Goal: Information Seeking & Learning: Learn about a topic

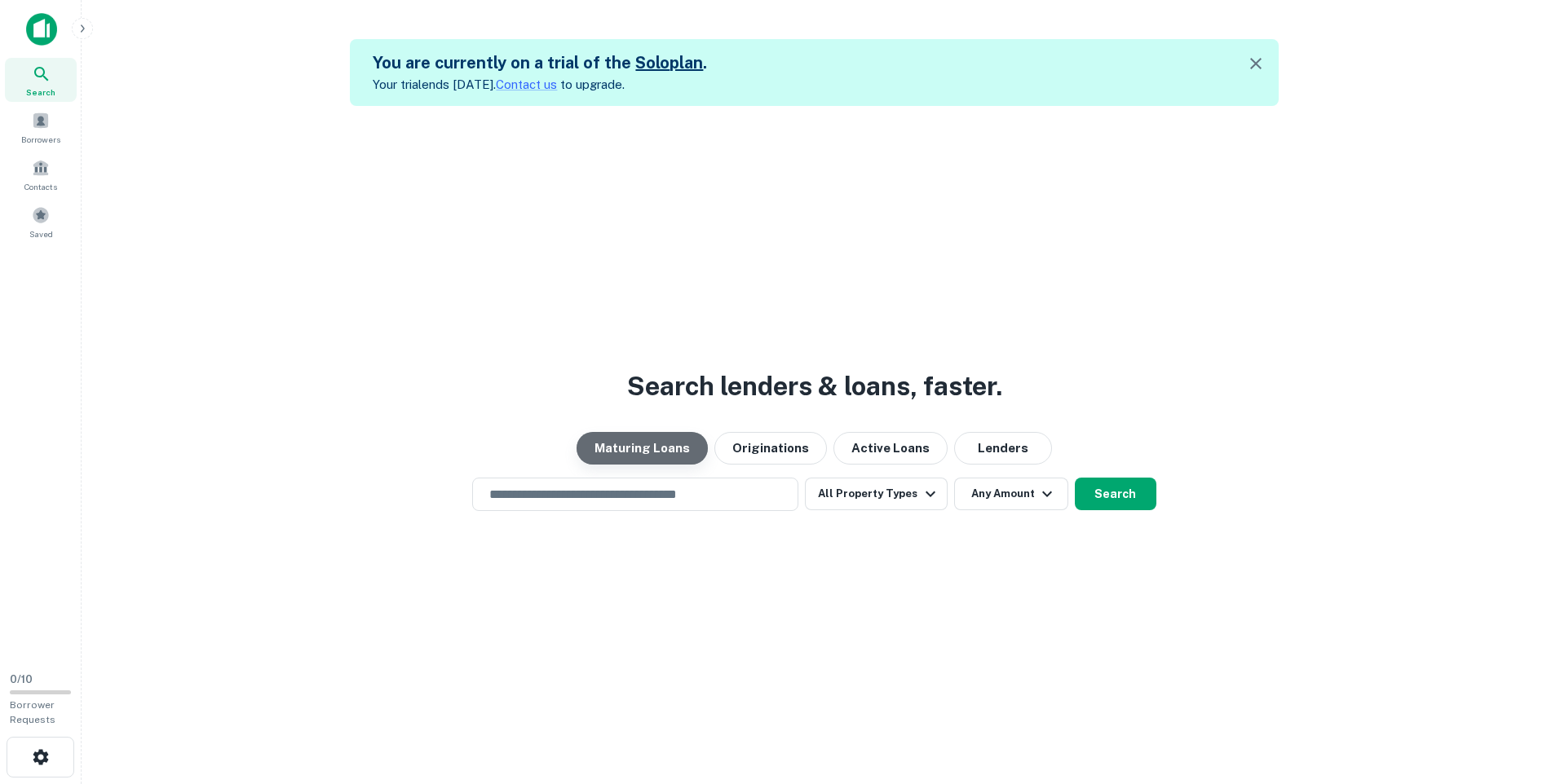
click at [679, 452] on button "Maturing Loans" at bounding box center [642, 448] width 131 height 33
click at [680, 497] on input "text" at bounding box center [635, 494] width 311 height 19
type input "**********"
click at [920, 503] on icon "button" at bounding box center [930, 493] width 20 height 20
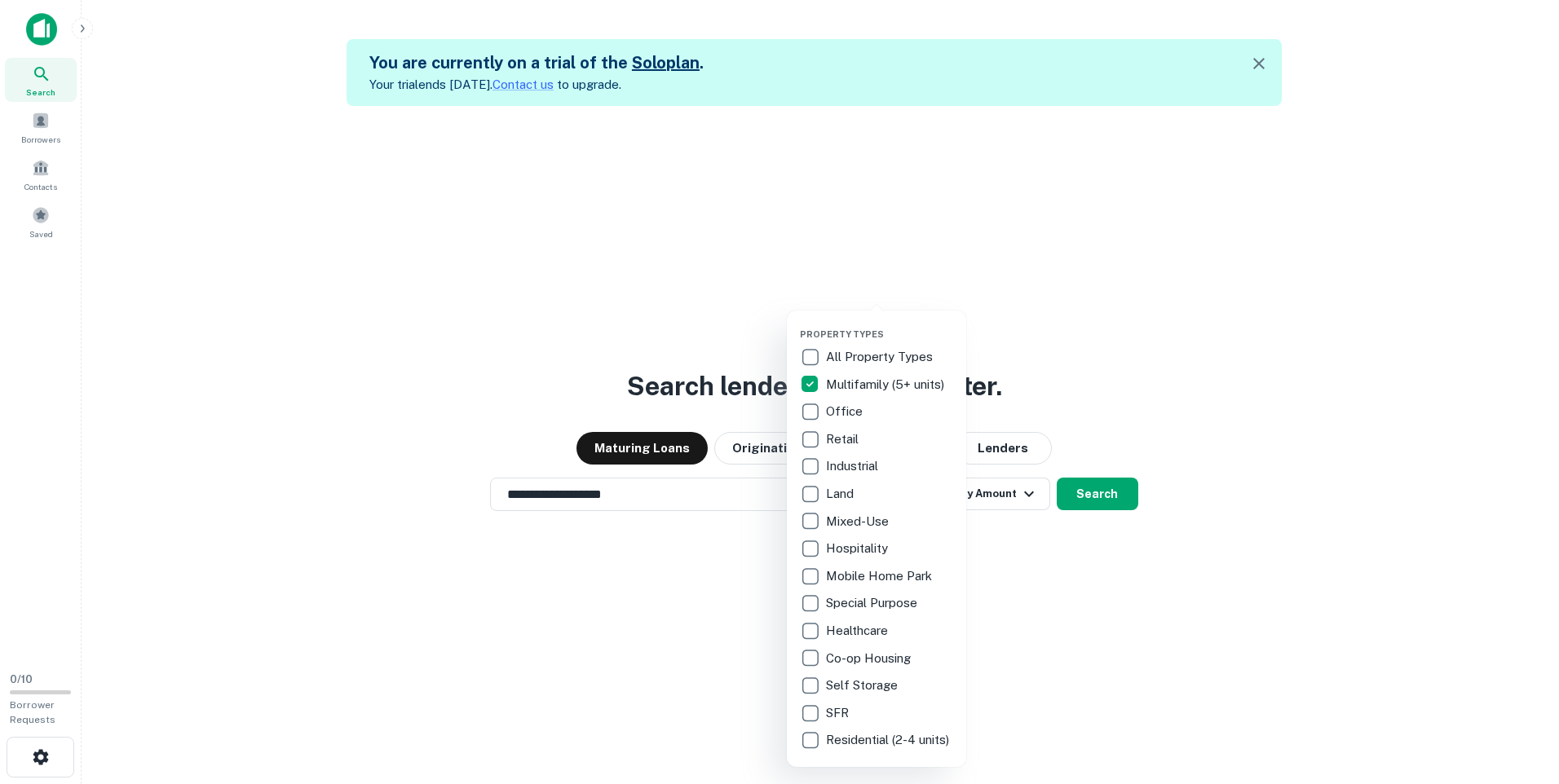
click at [1239, 391] on div at bounding box center [780, 392] width 1559 height 784
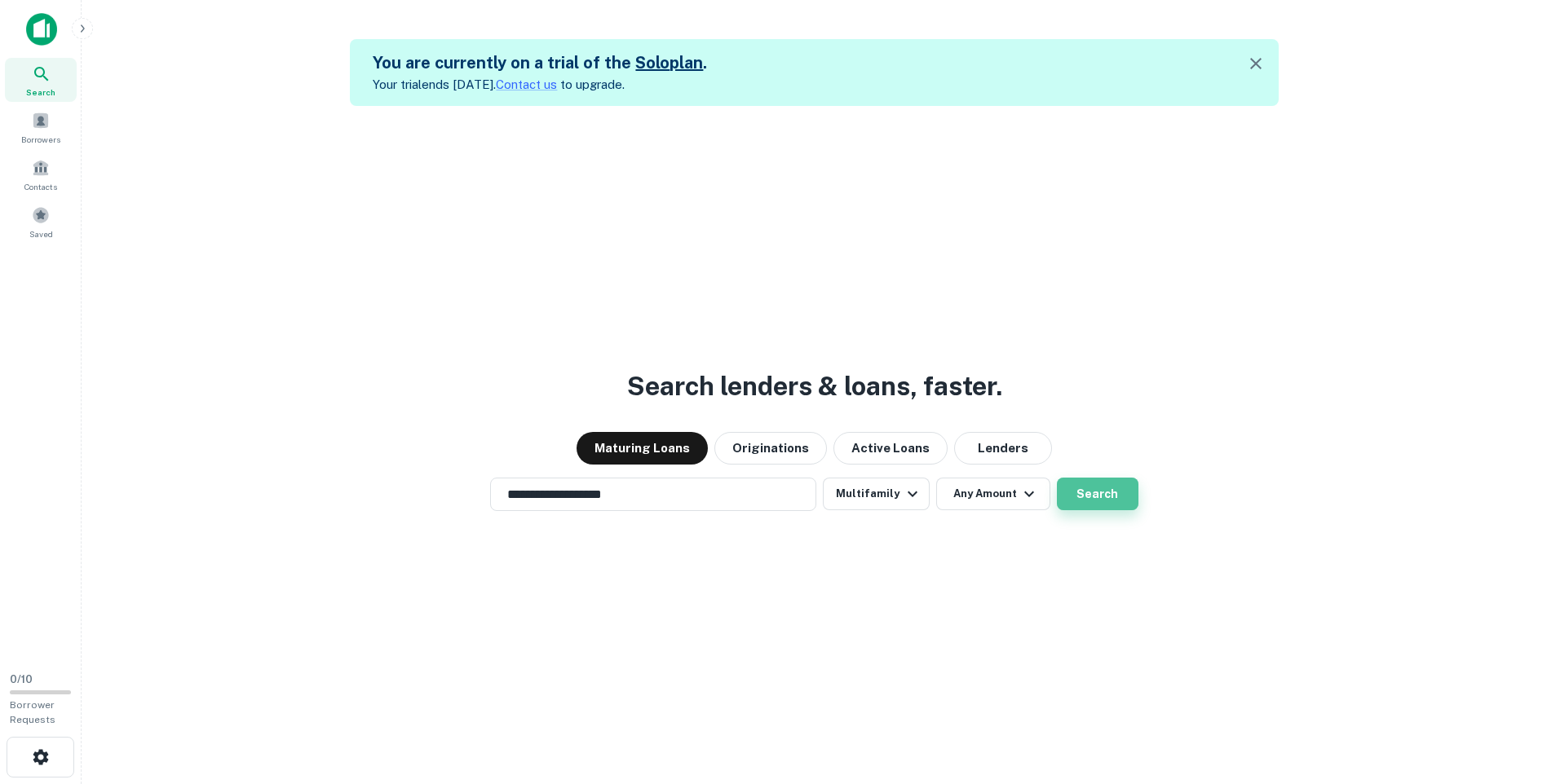
click at [1094, 497] on button "Search" at bounding box center [1097, 493] width 81 height 33
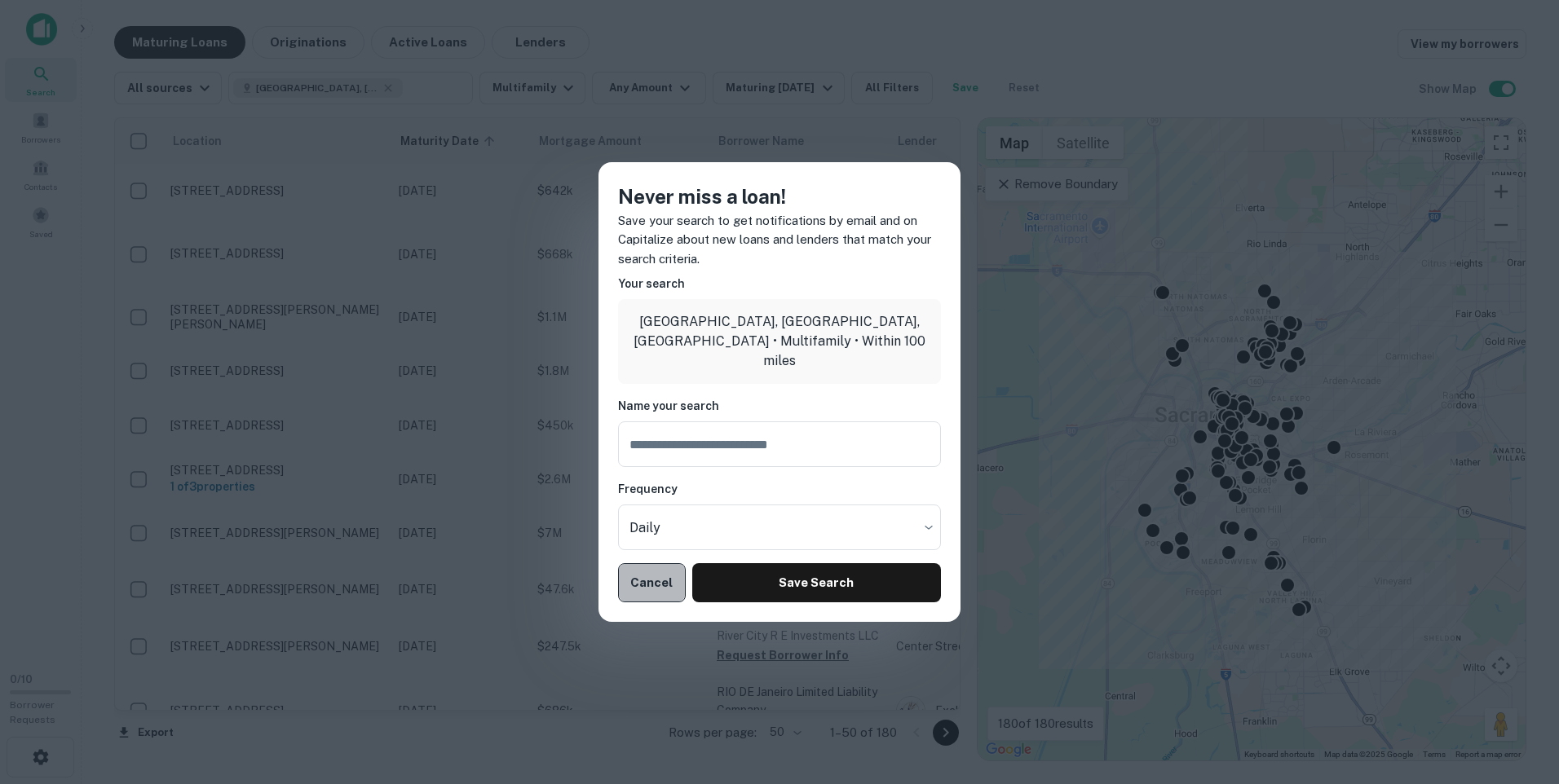
click at [666, 571] on button "Cancel" at bounding box center [652, 583] width 68 height 39
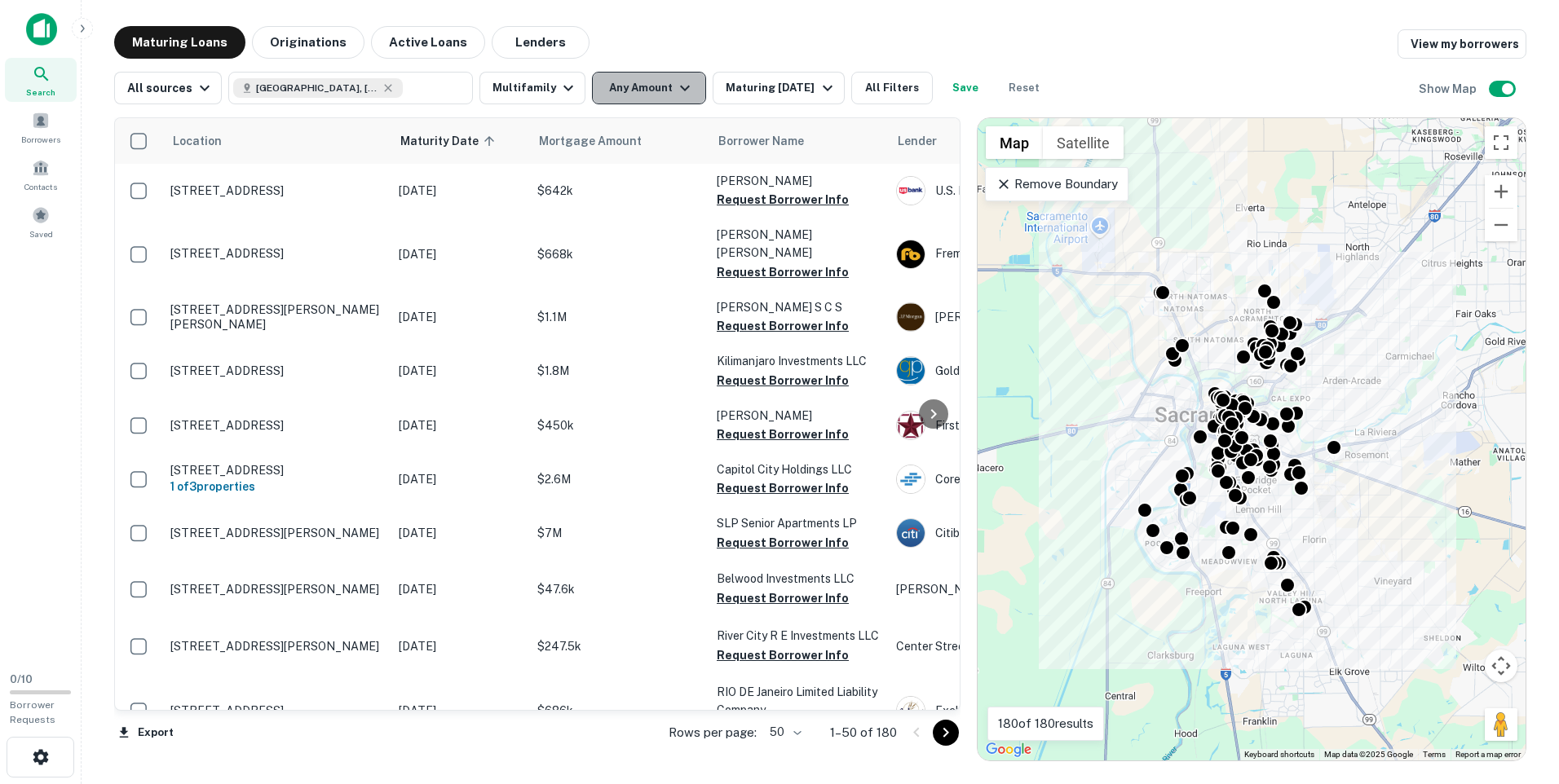
click at [675, 84] on icon "button" at bounding box center [684, 88] width 20 height 20
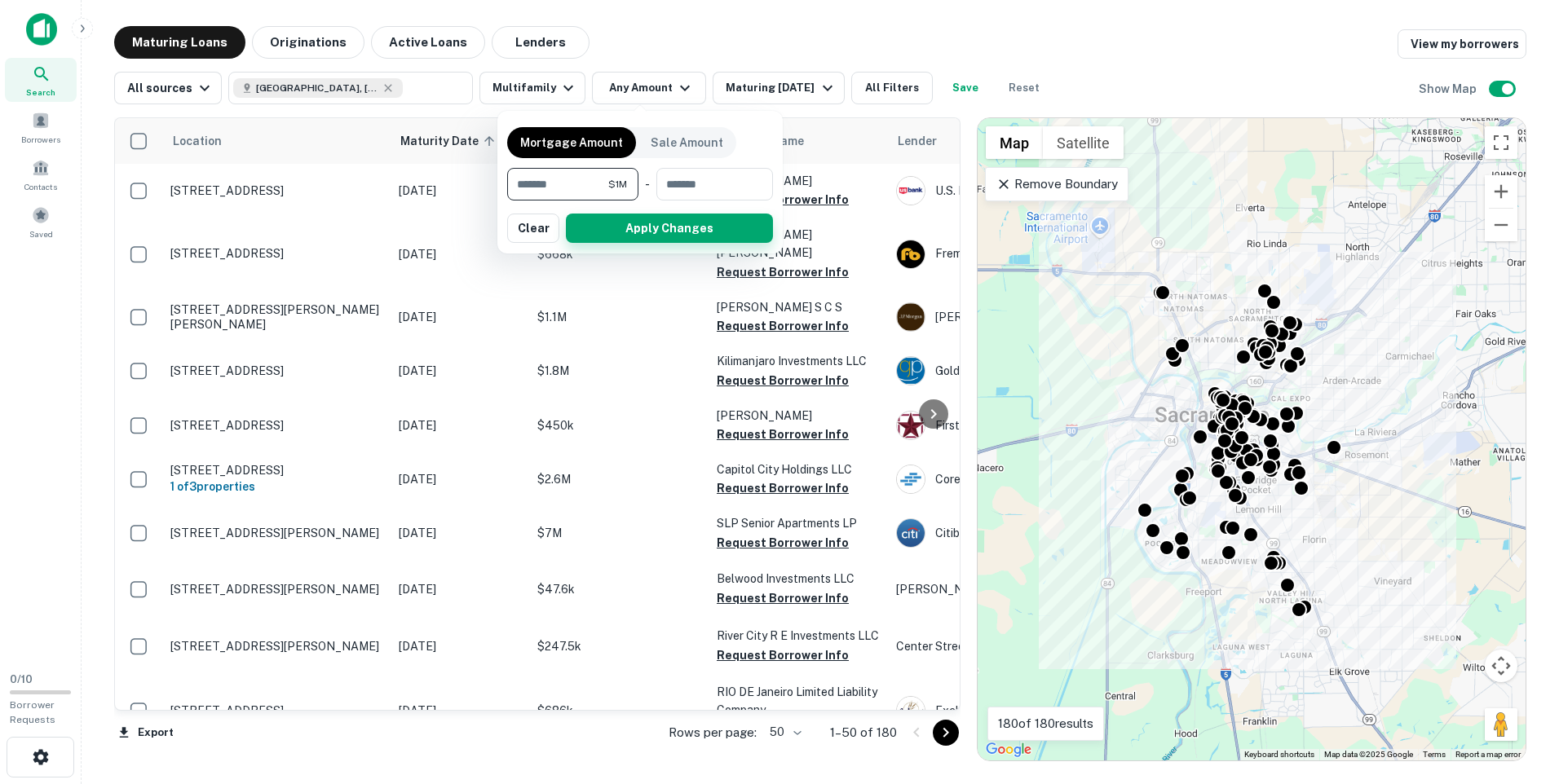
type input "*******"
click at [683, 233] on button "Apply Changes" at bounding box center [669, 227] width 207 height 29
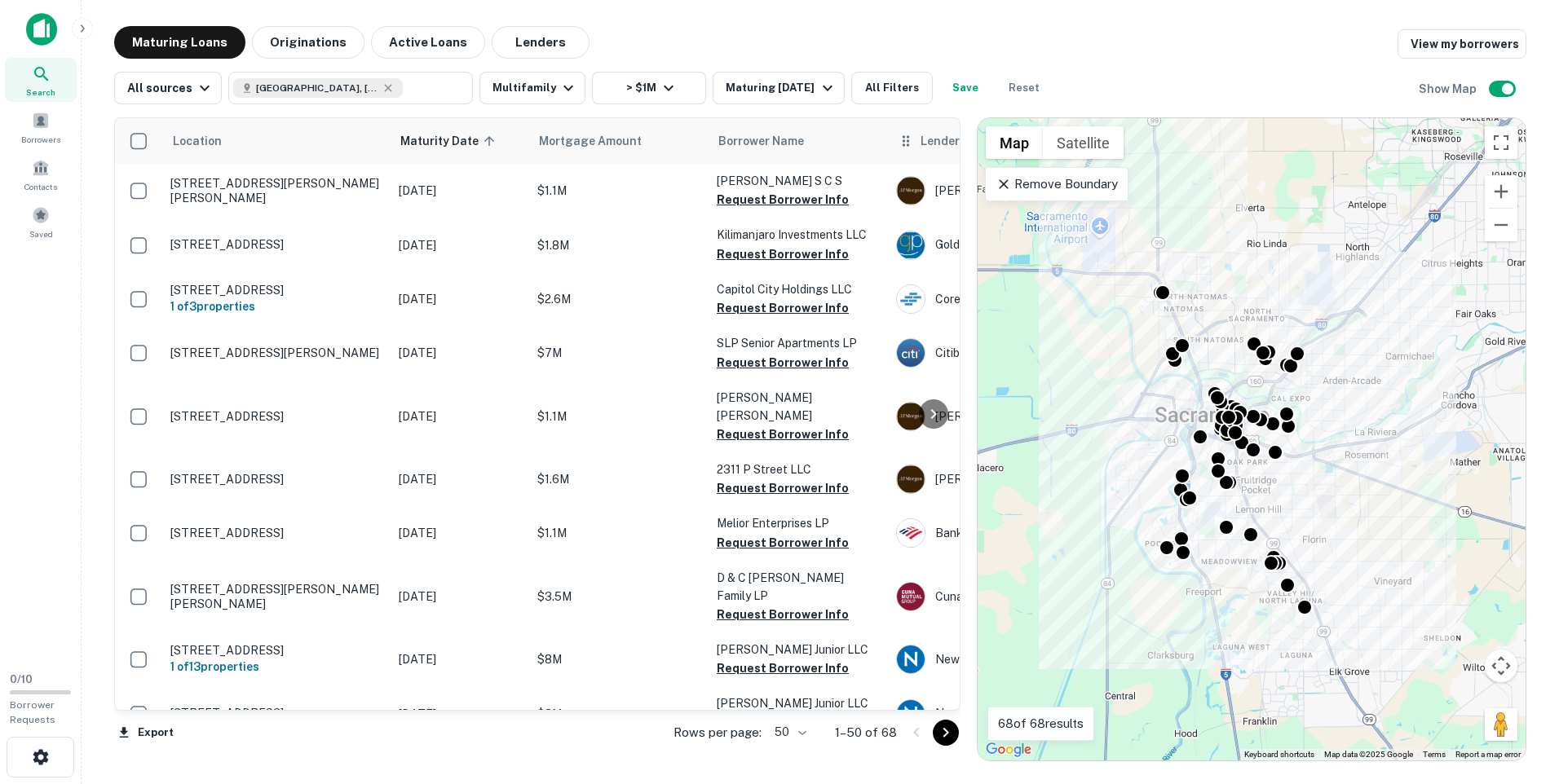
click at [913, 140] on icon at bounding box center [905, 141] width 16 height 20
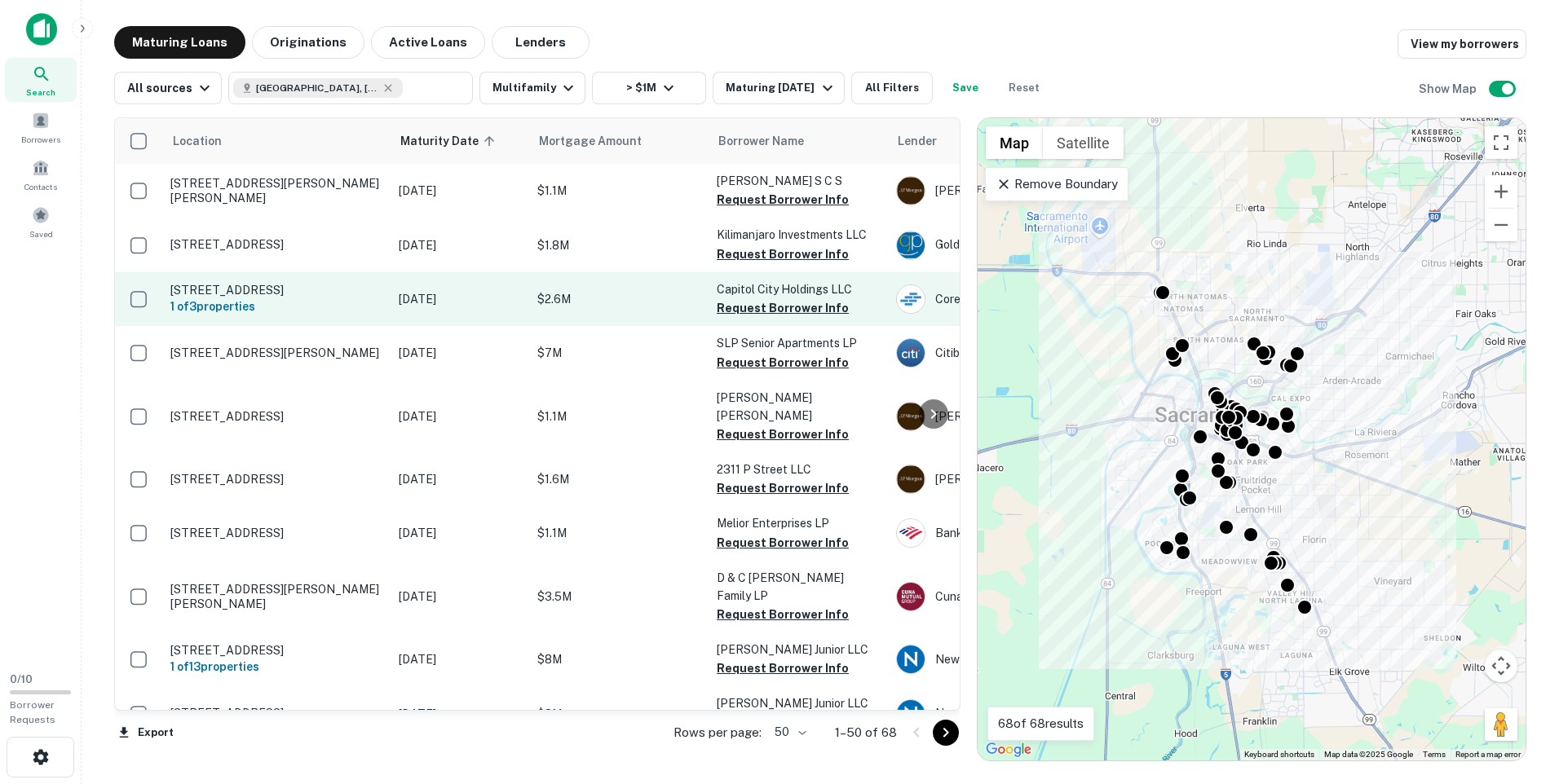
click at [335, 297] on p "[STREET_ADDRESS]" at bounding box center [276, 290] width 212 height 15
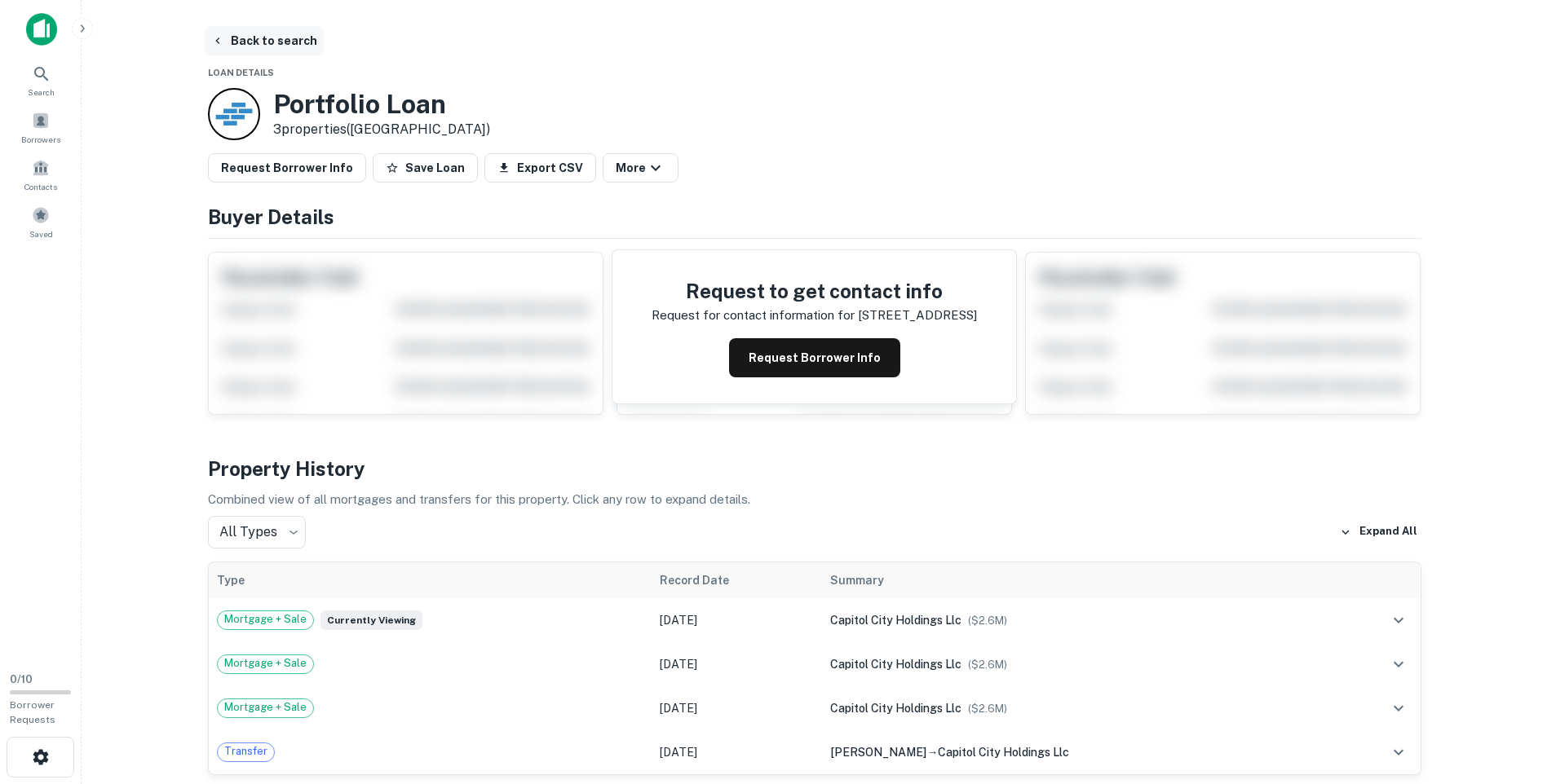
click at [293, 42] on button "Back to search" at bounding box center [265, 40] width 119 height 29
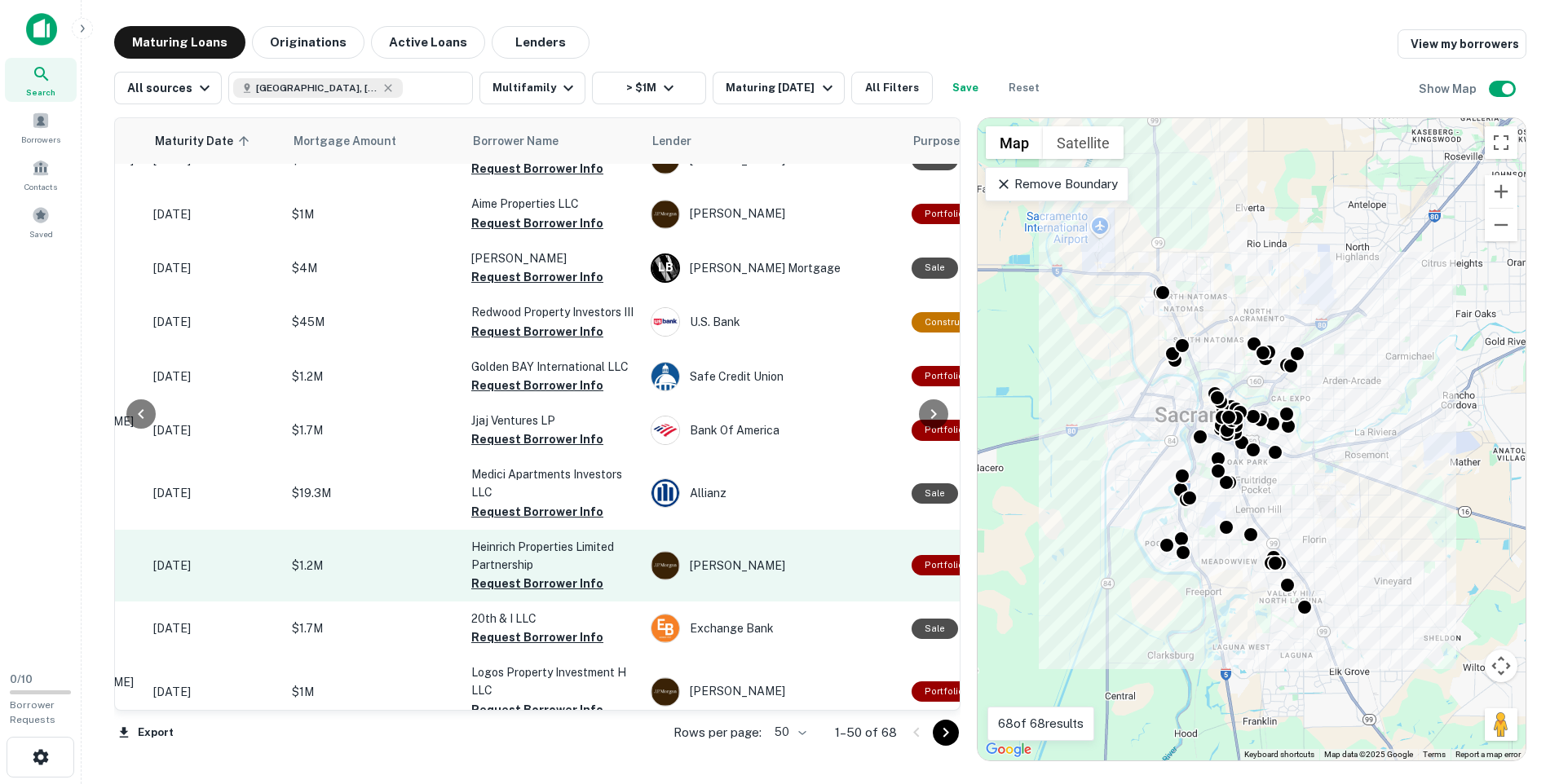
scroll to position [2381, 245]
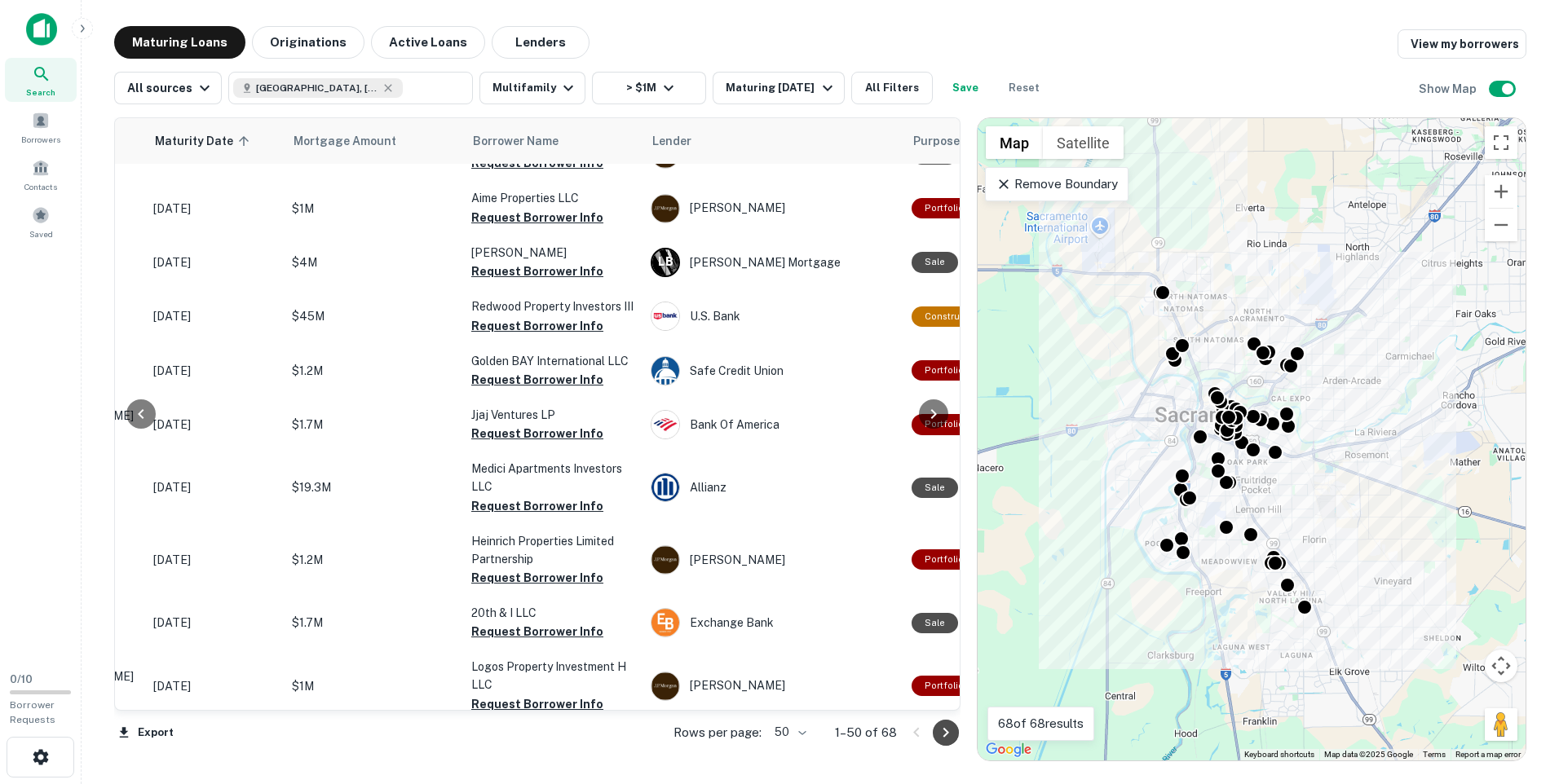
click at [944, 732] on icon "Go to next page" at bounding box center [945, 733] width 20 height 20
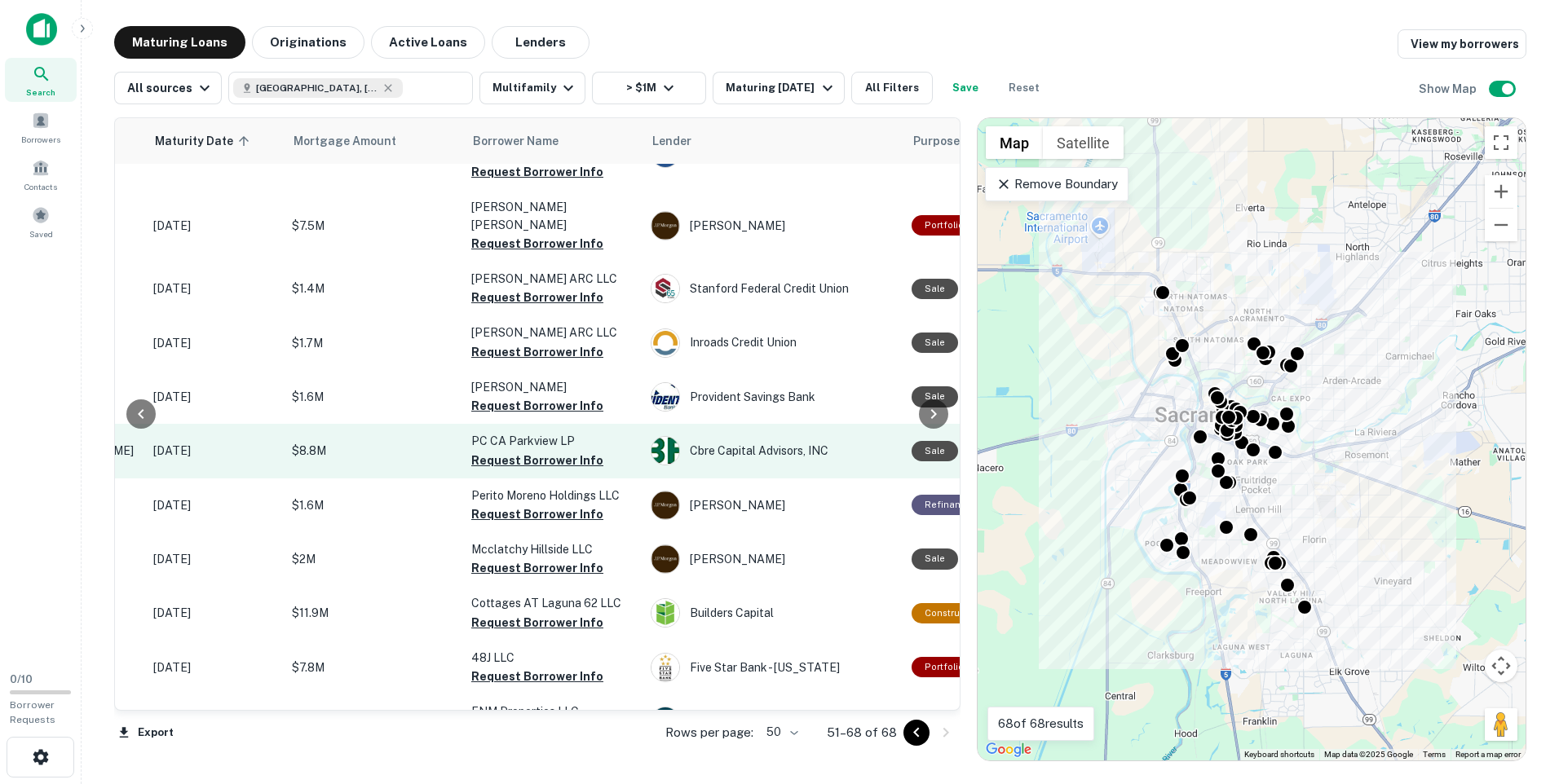
scroll to position [488, 245]
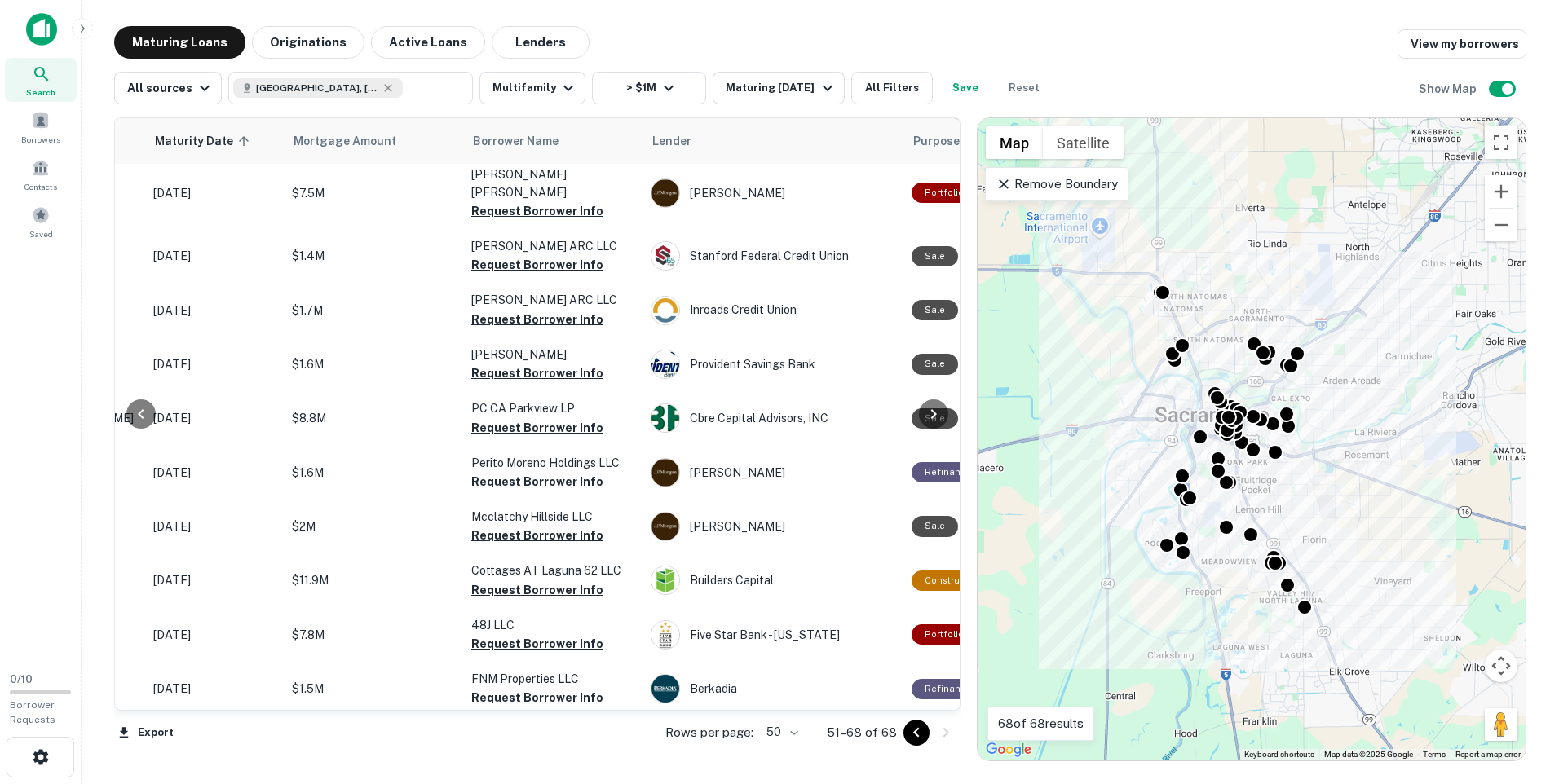
click at [1101, 187] on p "Remove Boundary" at bounding box center [1056, 184] width 121 height 20
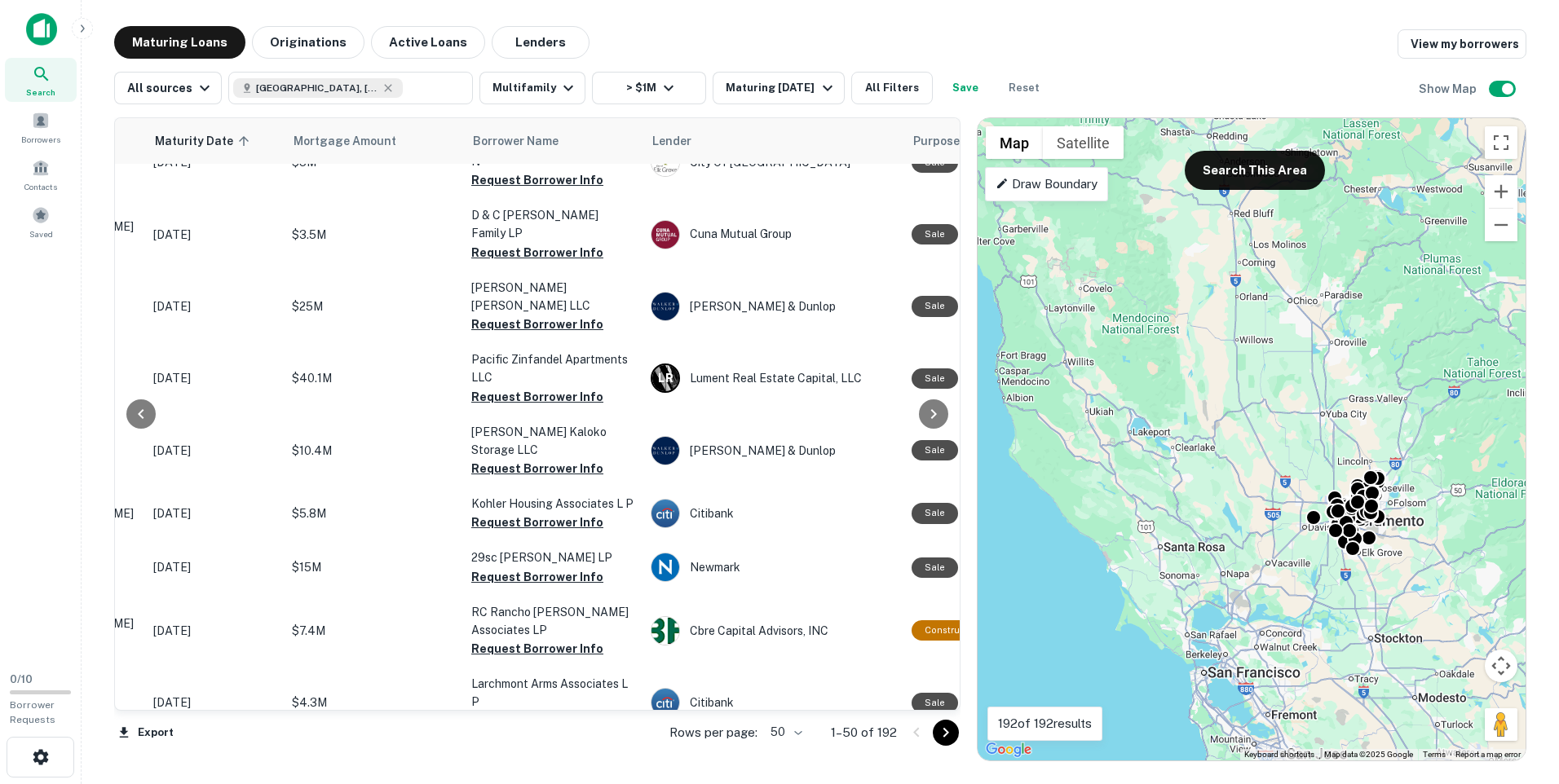
drag, startPoint x: 1420, startPoint y: 621, endPoint x: 1324, endPoint y: 409, distance: 232.7
click at [1324, 409] on div "To activate drag with keyboard, press Alt + Enter. Once in keyboard drag state,…" at bounding box center [1252, 439] width 548 height 642
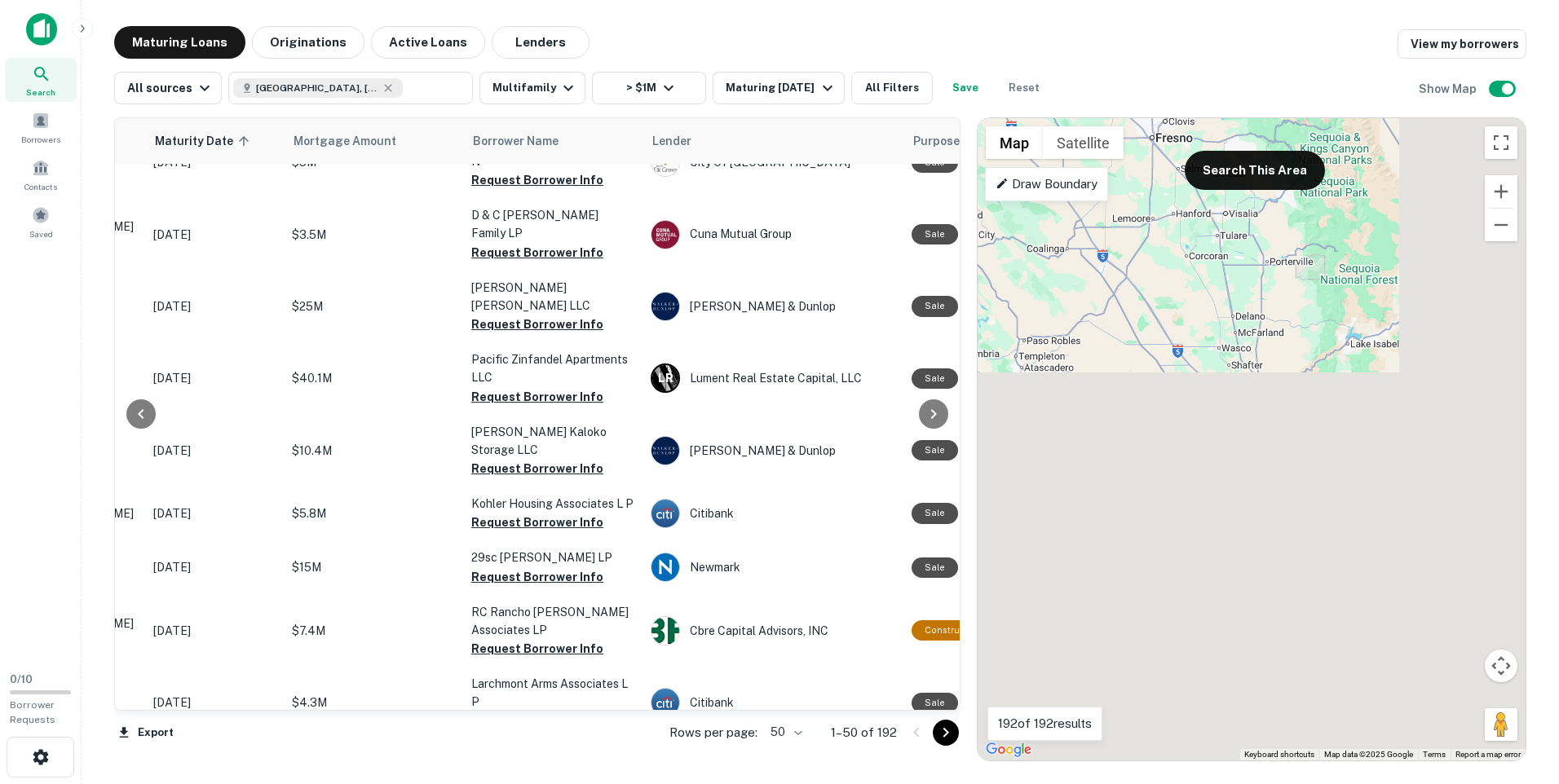
drag, startPoint x: 1413, startPoint y: 662, endPoint x: 1121, endPoint y: 130, distance: 606.9
click at [1121, 130] on div "To activate drag with keyboard, press Alt + Enter. Once in keyboard drag state,…" at bounding box center [1252, 439] width 548 height 642
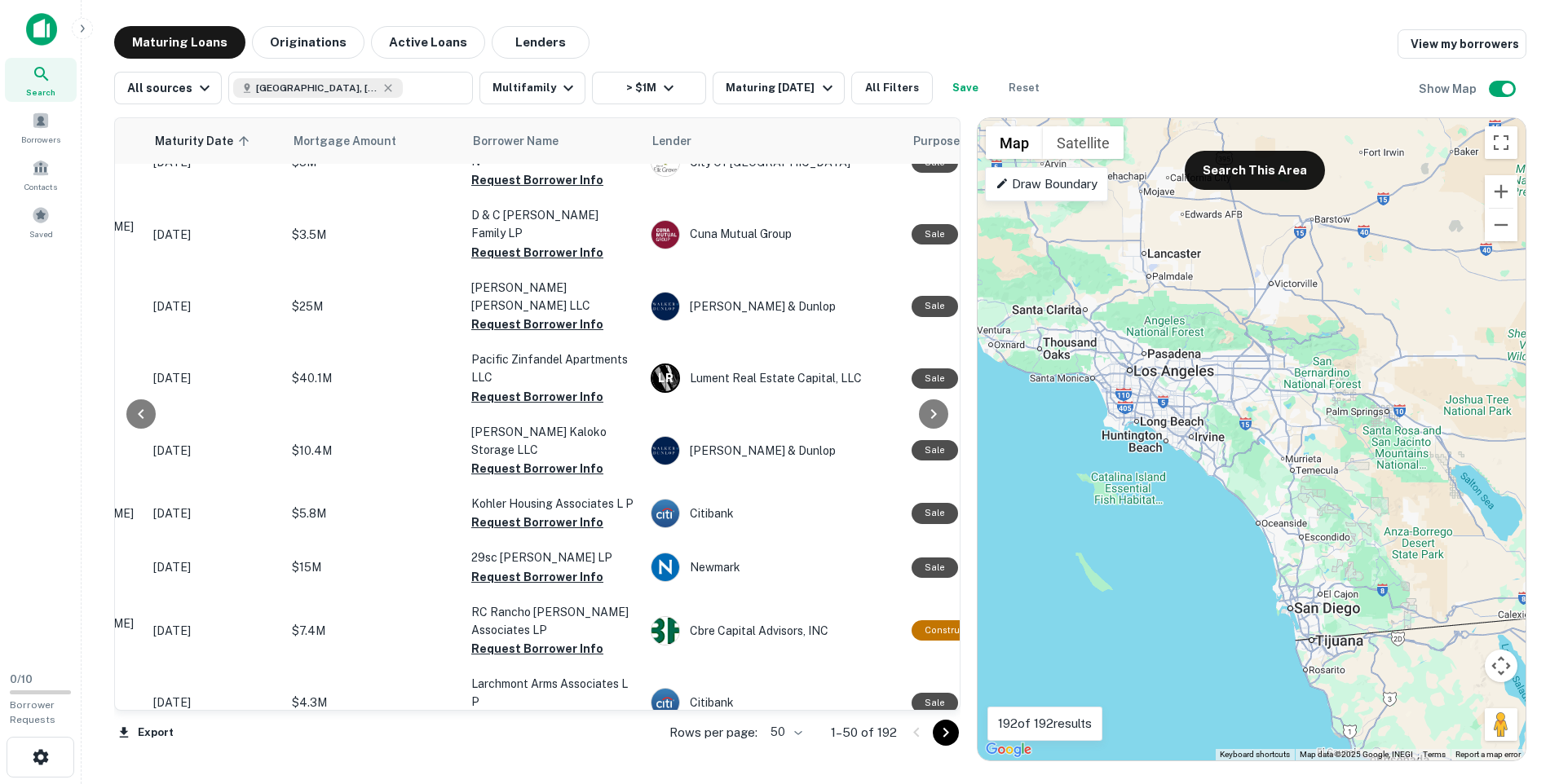
drag, startPoint x: 1373, startPoint y: 590, endPoint x: 1120, endPoint y: 336, distance: 358.5
click at [1120, 336] on div "To activate drag with keyboard, press Alt + Enter. Once in keyboard drag state,…" at bounding box center [1252, 439] width 548 height 642
click at [1258, 161] on button "Search This Area" at bounding box center [1255, 171] width 140 height 39
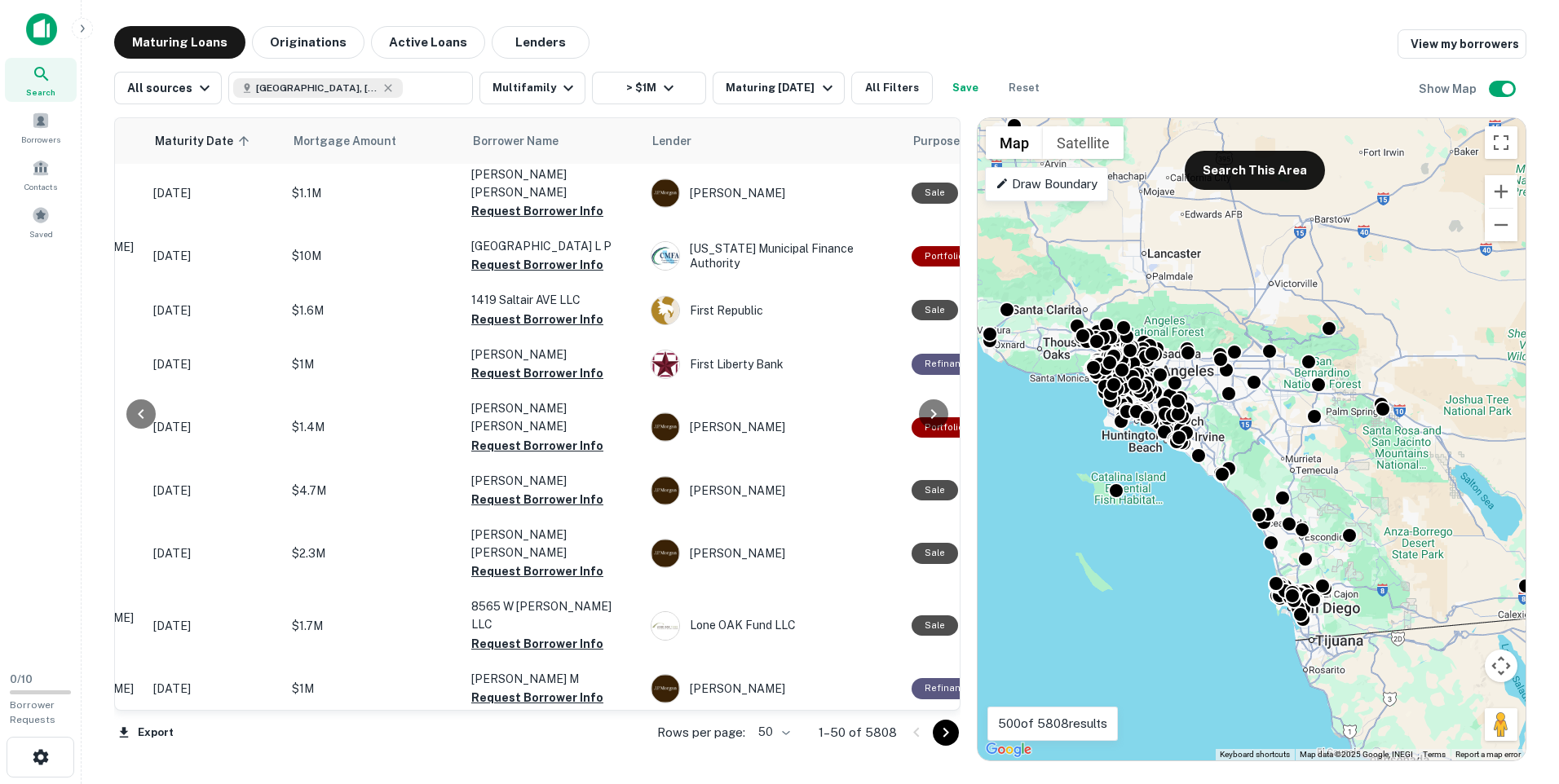
scroll to position [2254, 245]
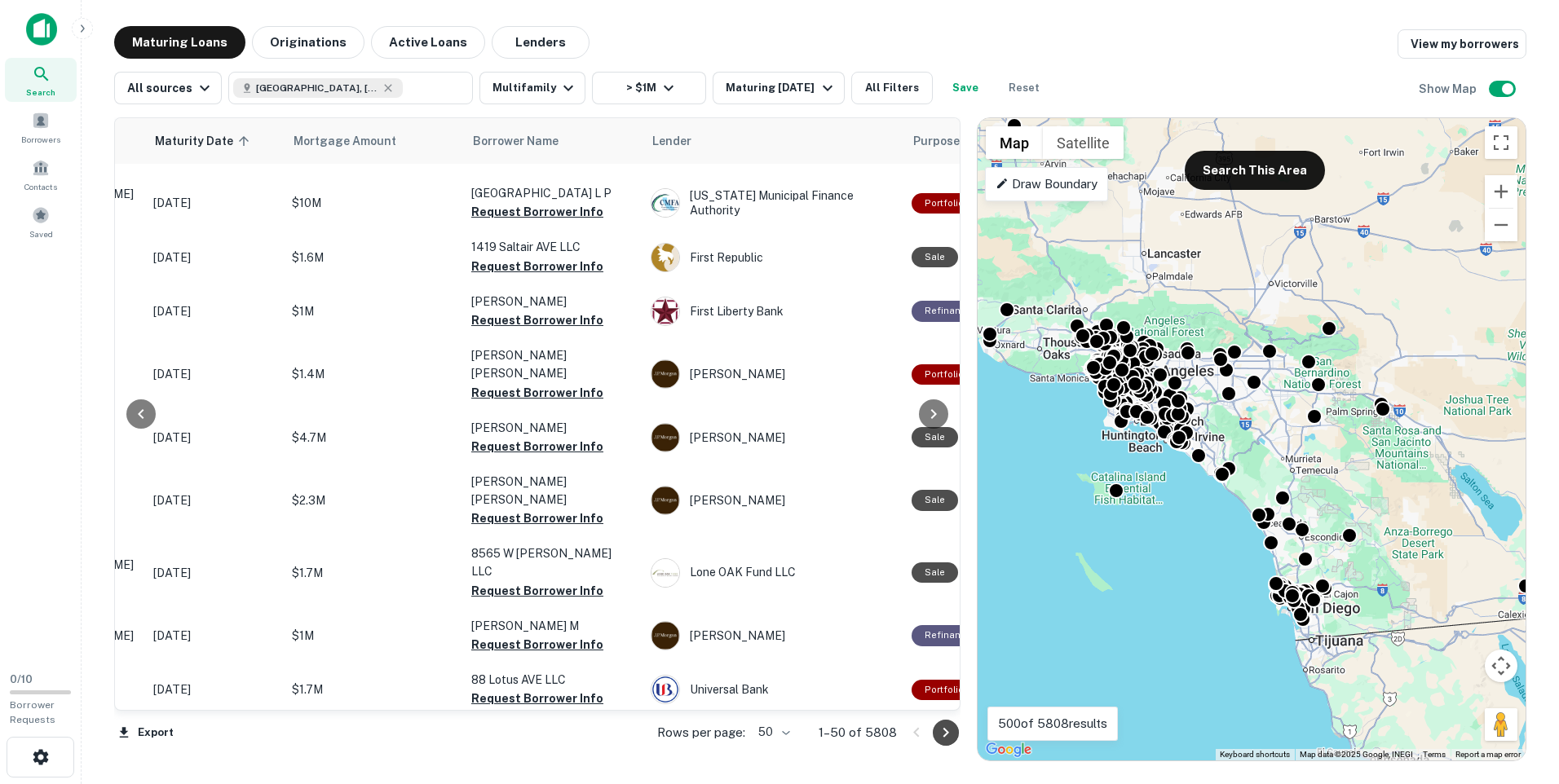
click at [945, 737] on icon "Go to next page" at bounding box center [945, 733] width 20 height 20
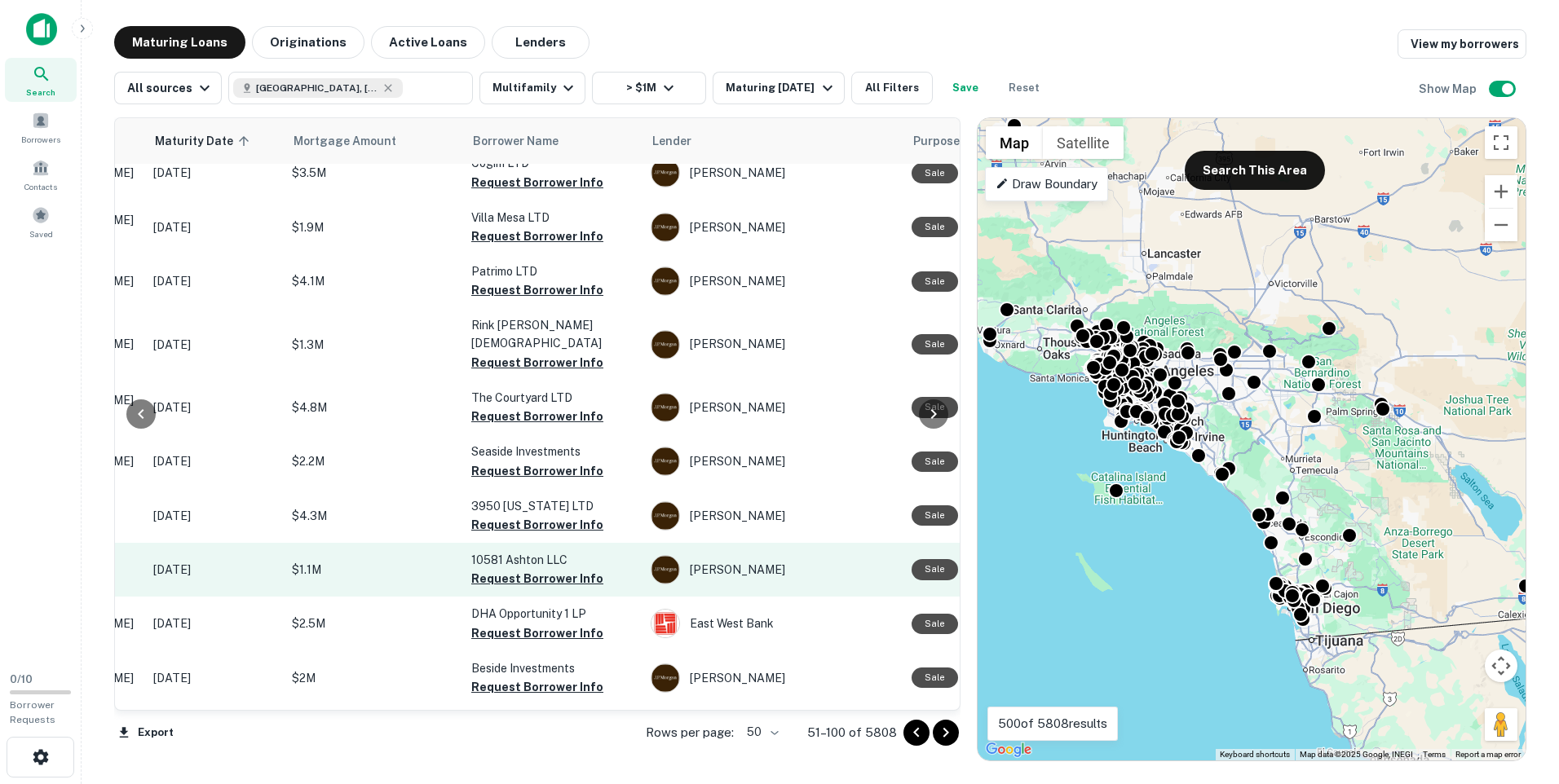
scroll to position [2218, 245]
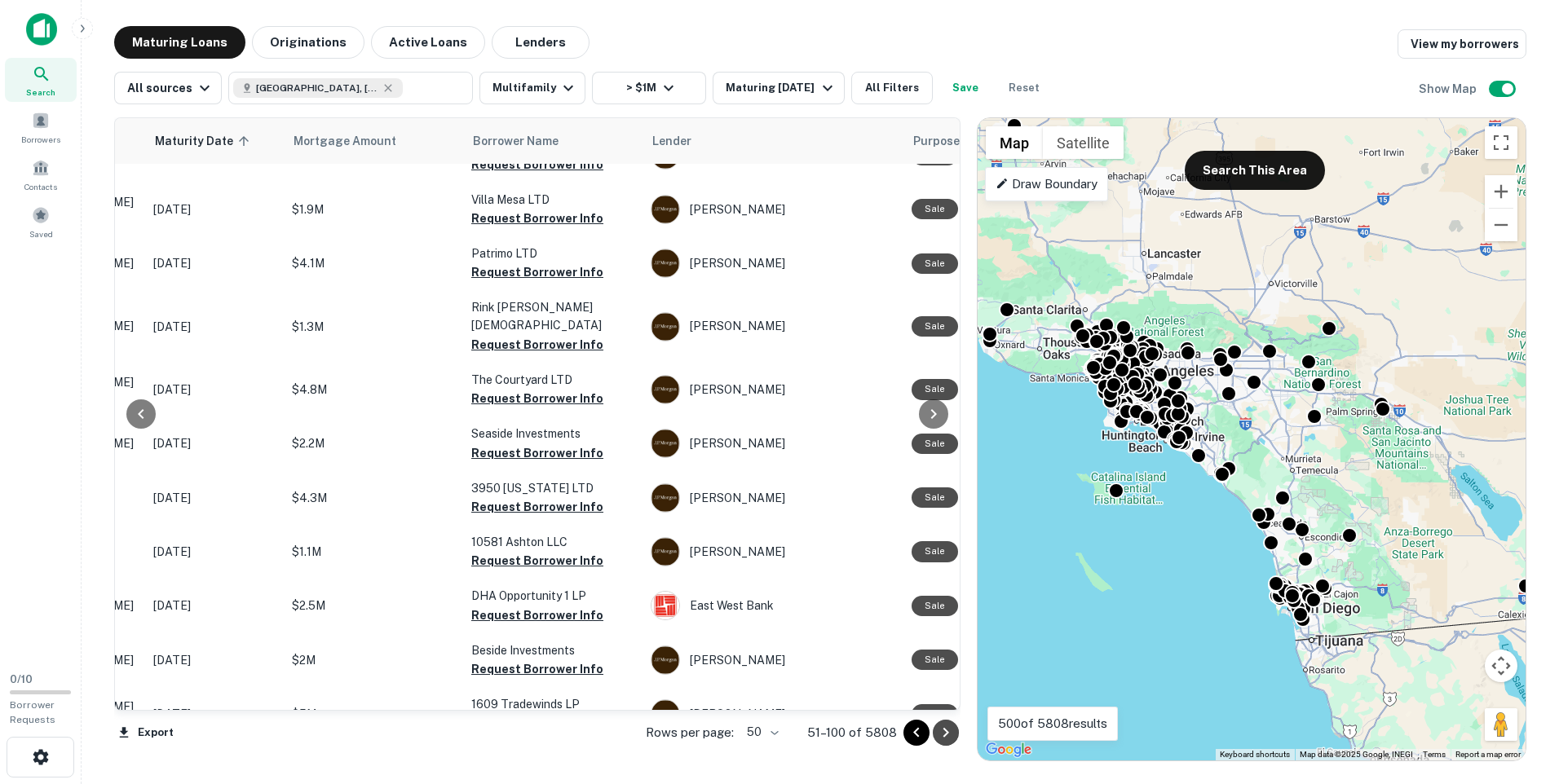
click at [953, 732] on icon "Go to next page" at bounding box center [945, 733] width 20 height 20
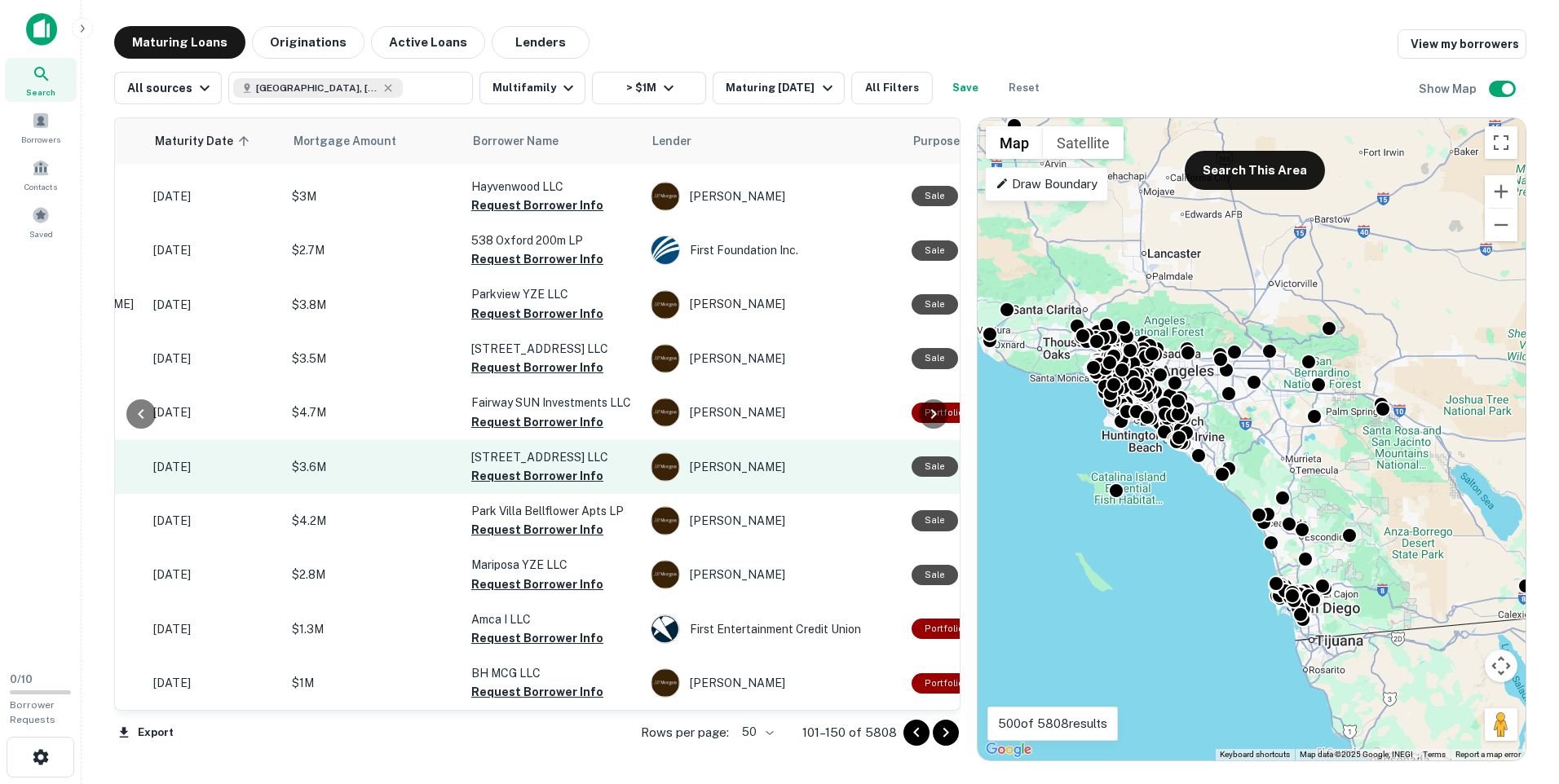
scroll to position [2285, 245]
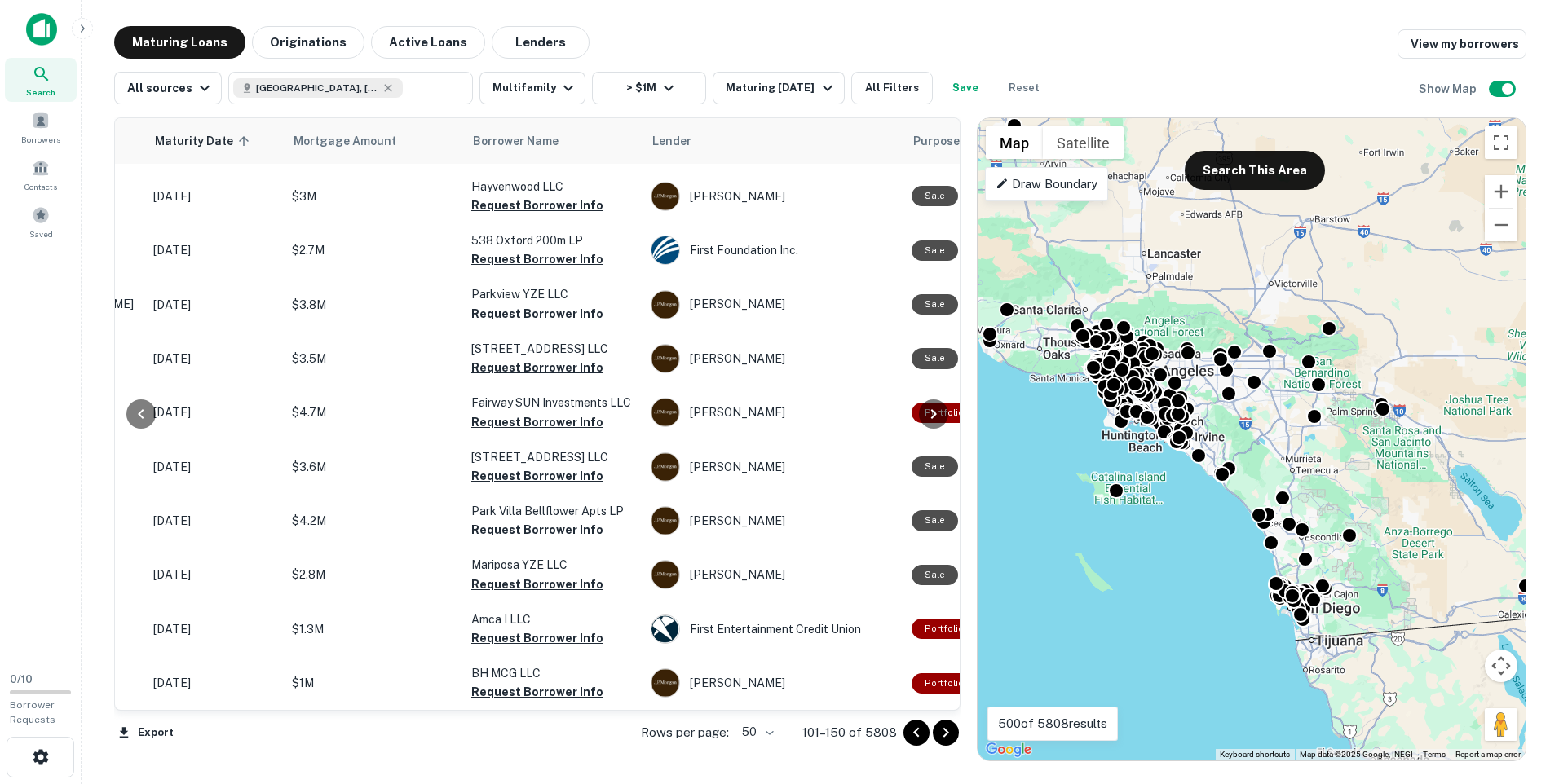
click at [945, 734] on icon "Go to next page" at bounding box center [945, 733] width 20 height 20
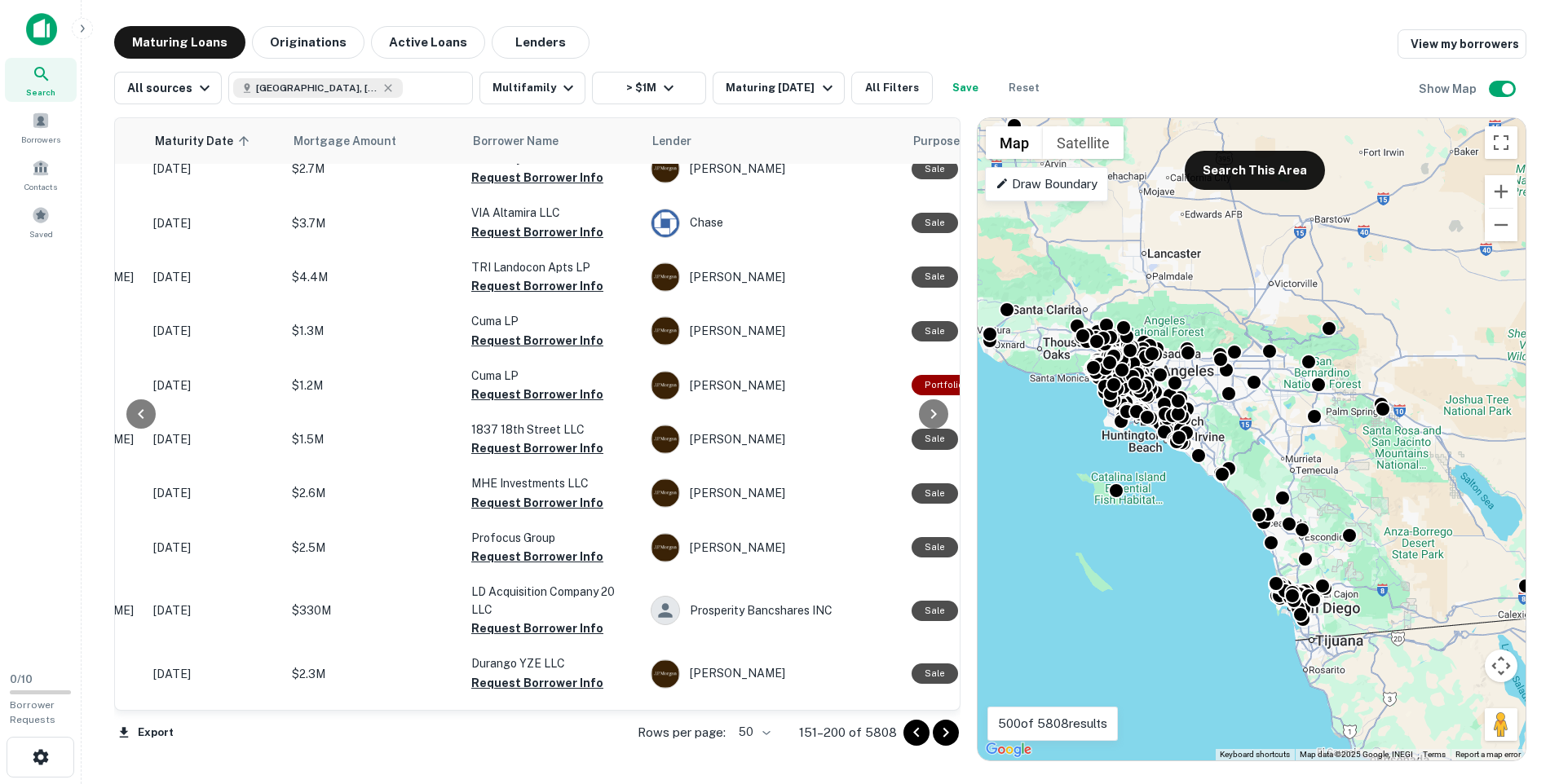
scroll to position [0, 245]
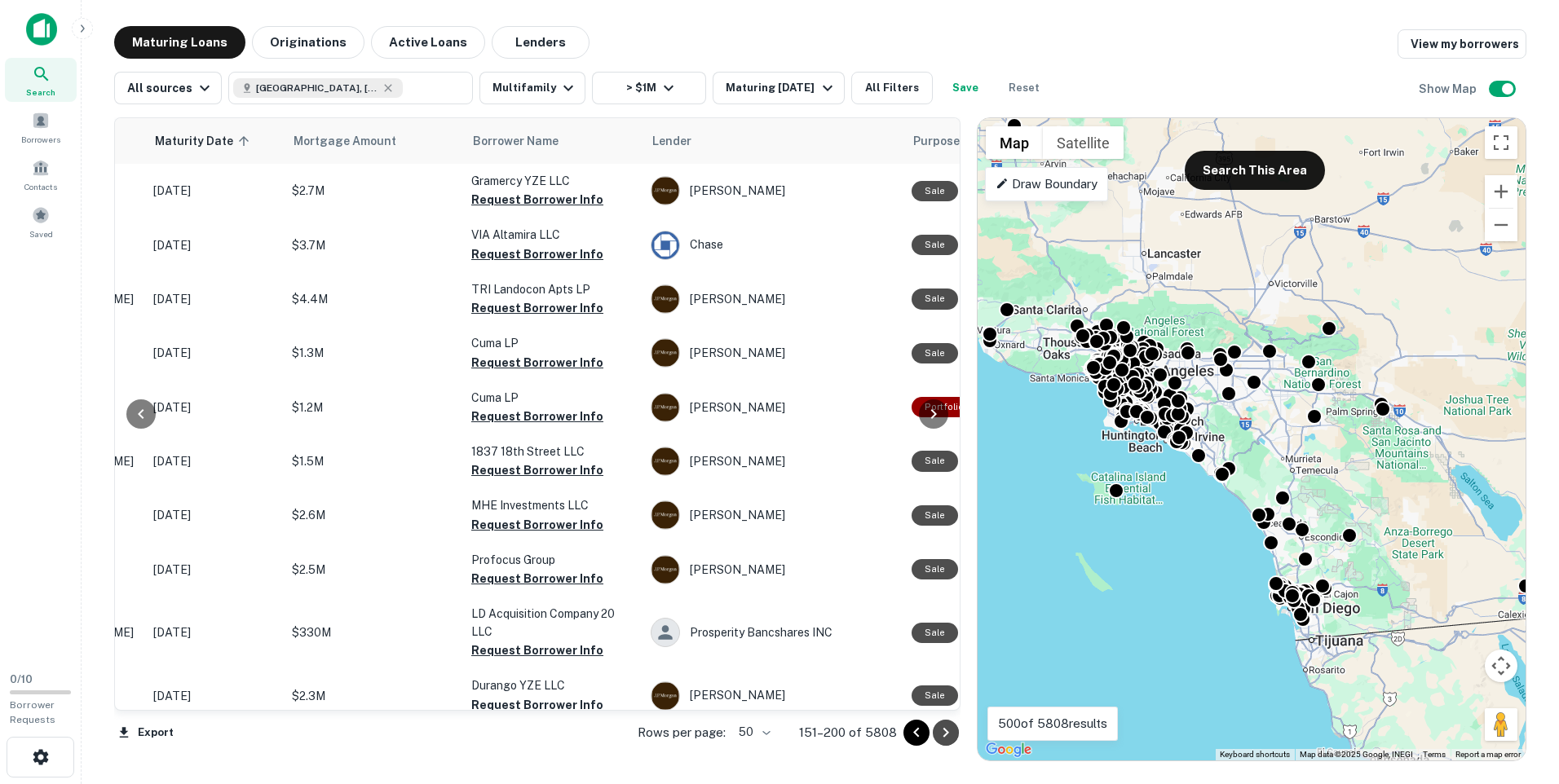
click at [954, 725] on icon "Go to next page" at bounding box center [945, 733] width 20 height 20
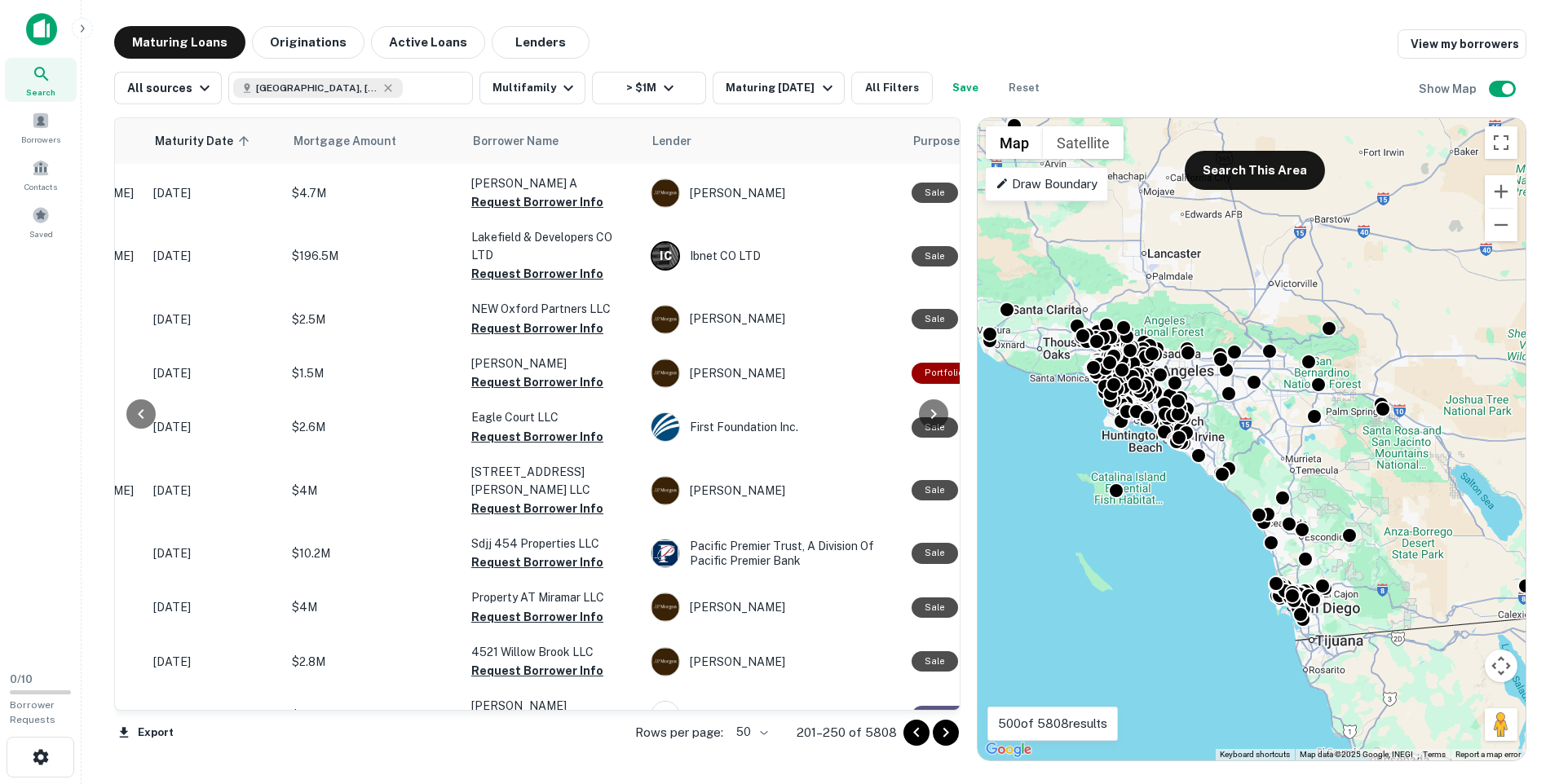
scroll to position [2238, 245]
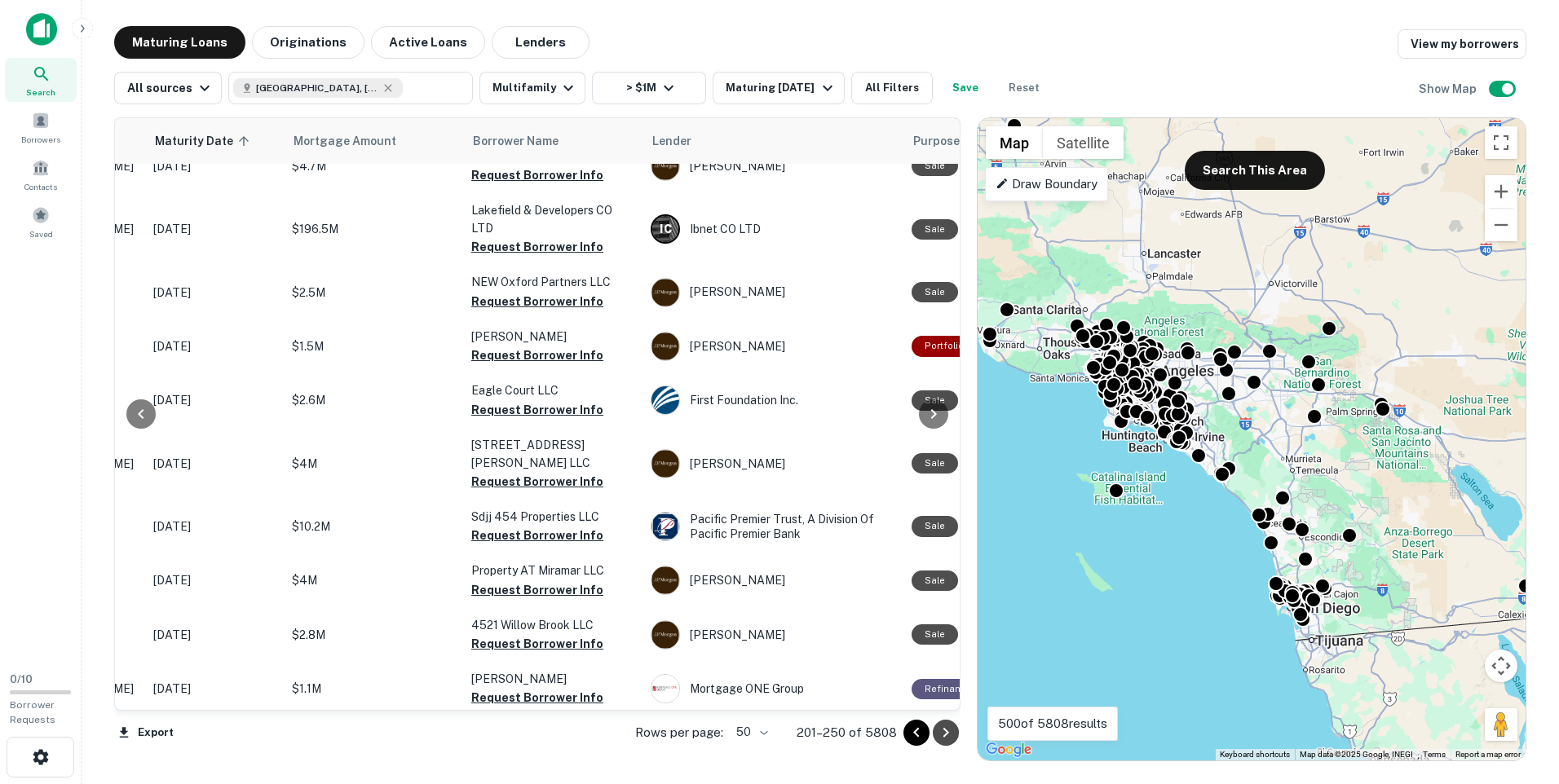
click at [945, 737] on icon "Go to next page" at bounding box center [945, 733] width 20 height 20
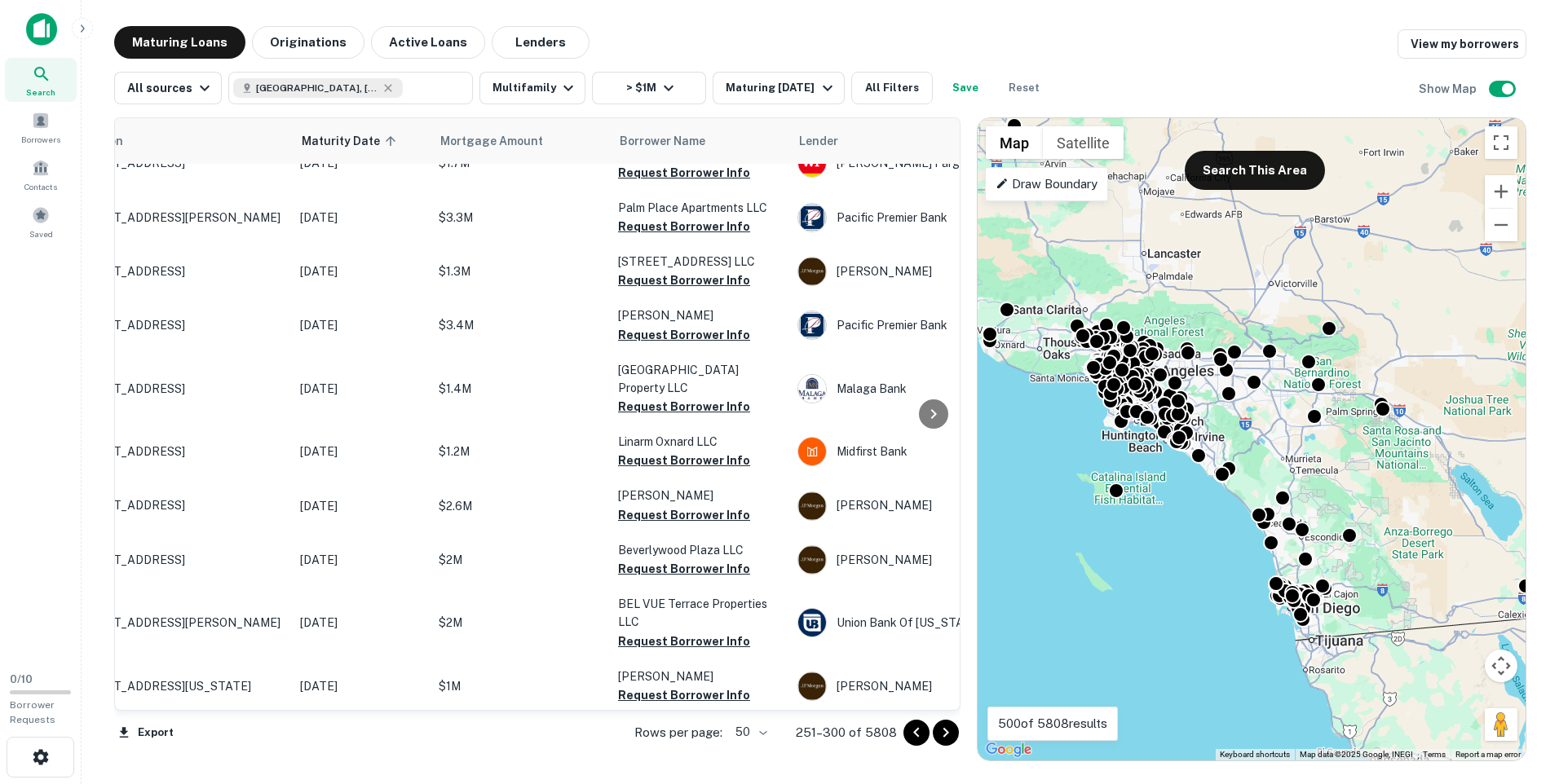
scroll to position [2210, 0]
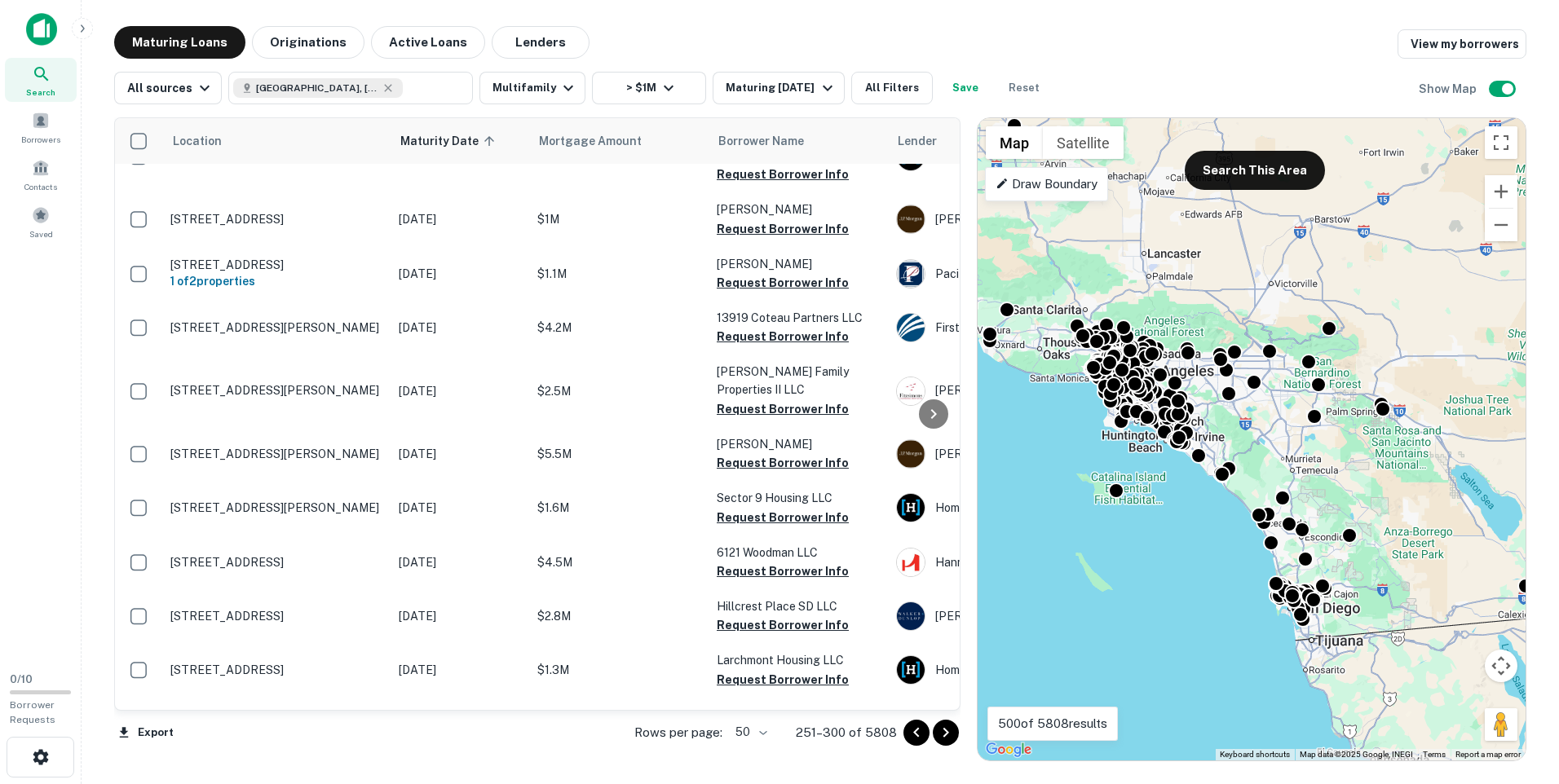
click at [948, 732] on icon "Go to next page" at bounding box center [945, 733] width 6 height 9
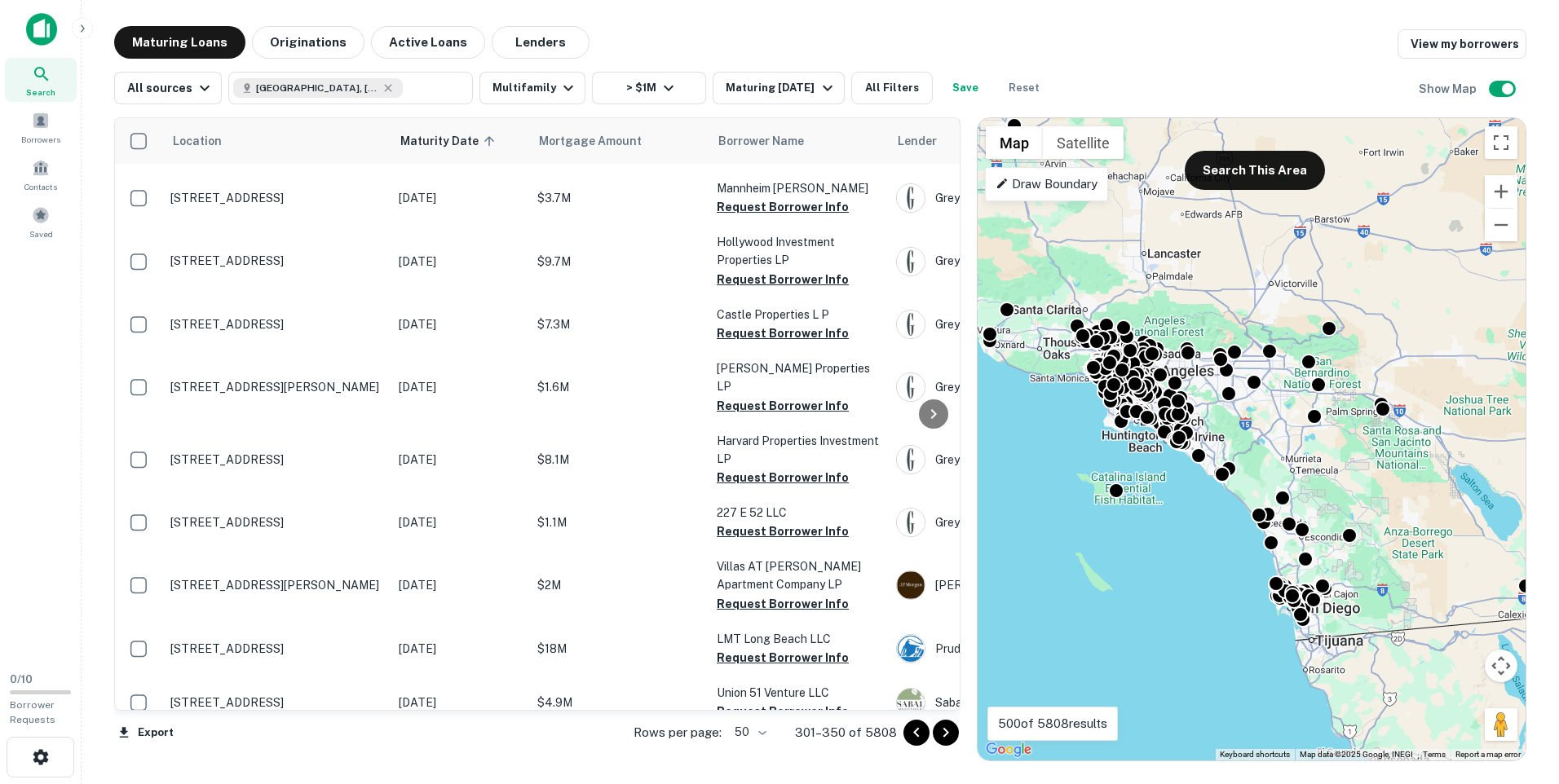
click at [939, 706] on div at bounding box center [933, 414] width 33 height 592
click at [936, 705] on div at bounding box center [933, 414] width 33 height 592
click at [935, 703] on div at bounding box center [933, 414] width 33 height 592
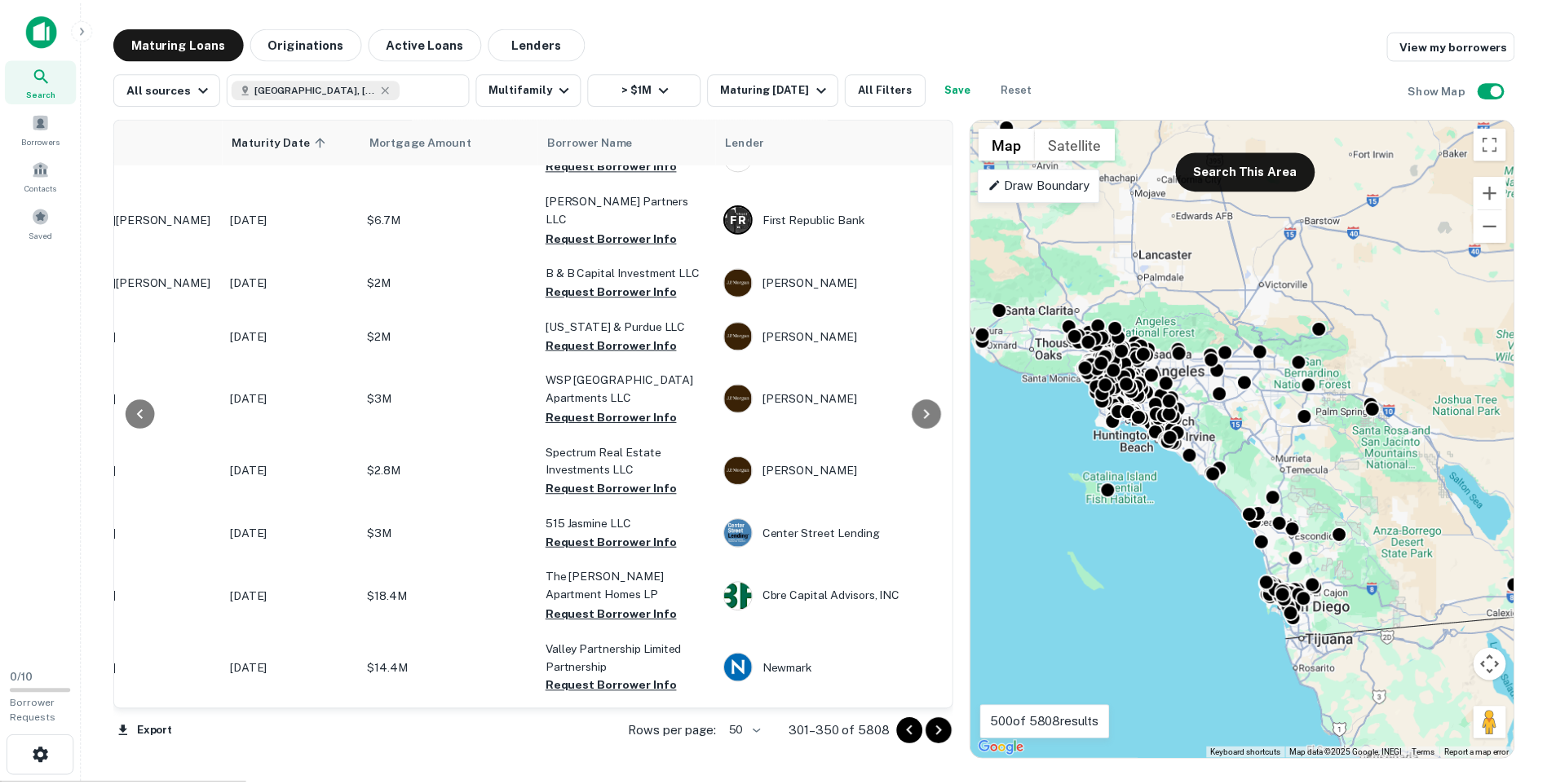
scroll to position [163, 167]
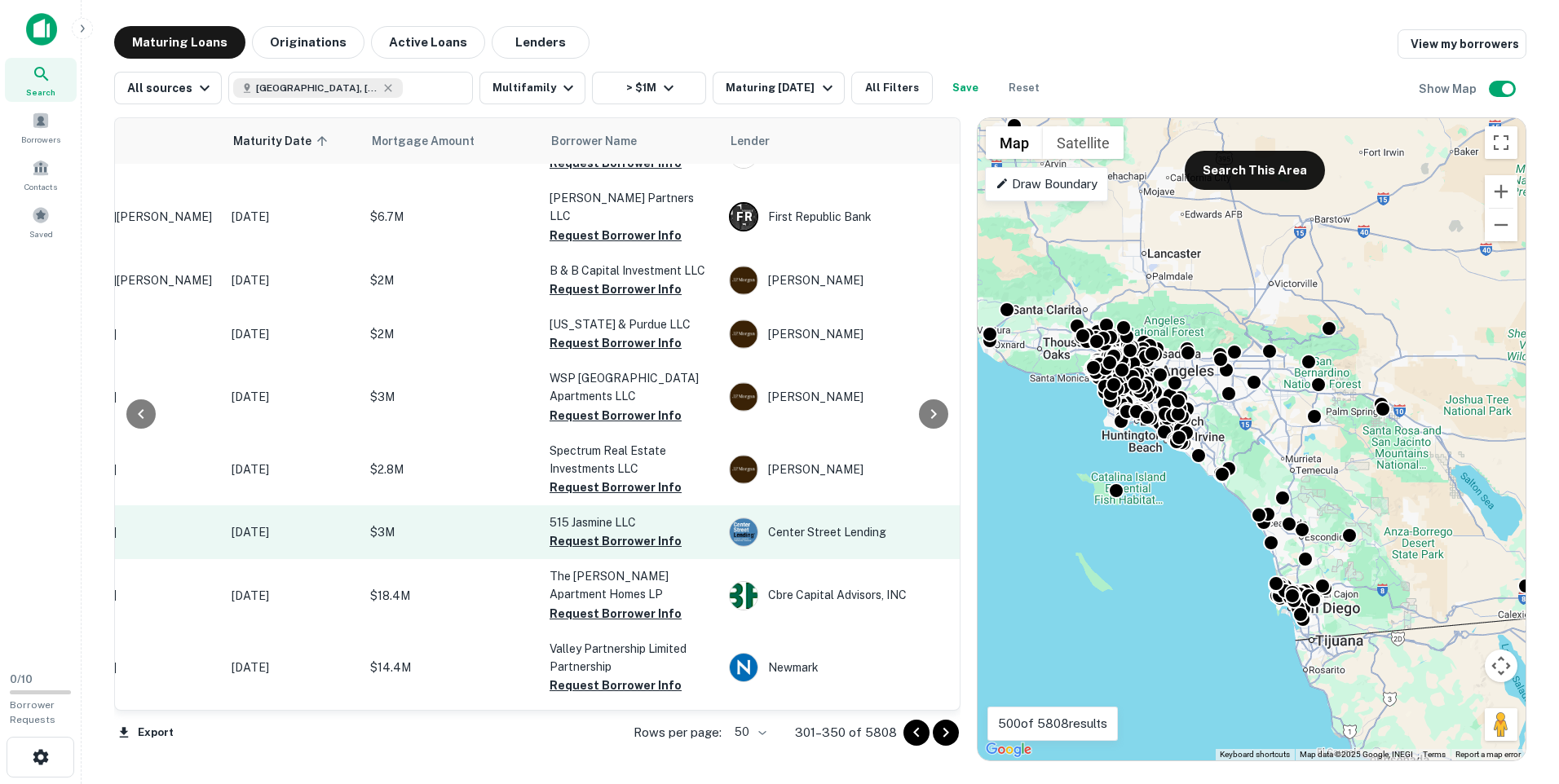
click at [453, 524] on td "$3M" at bounding box center [451, 532] width 179 height 54
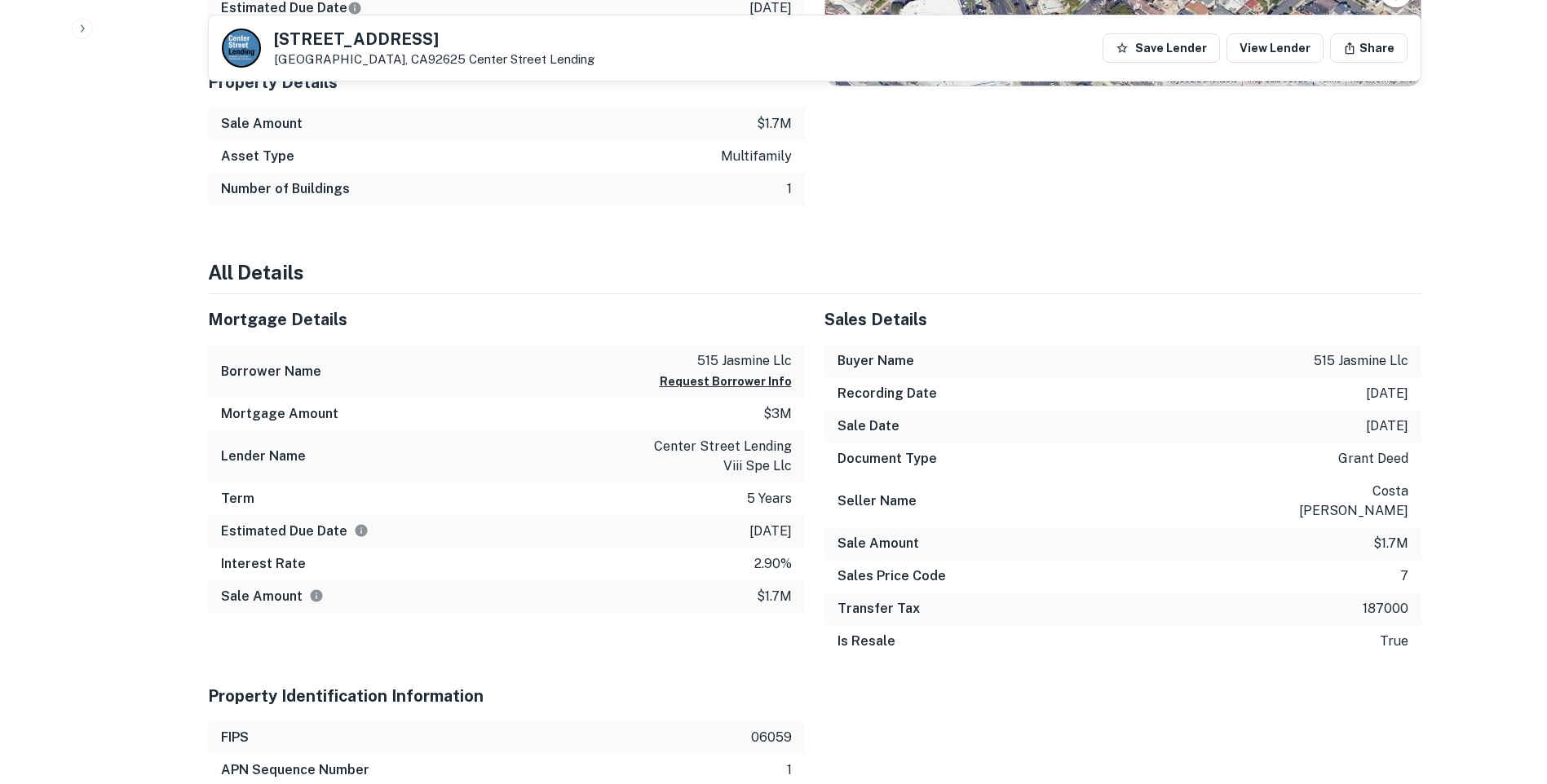
scroll to position [1304, 0]
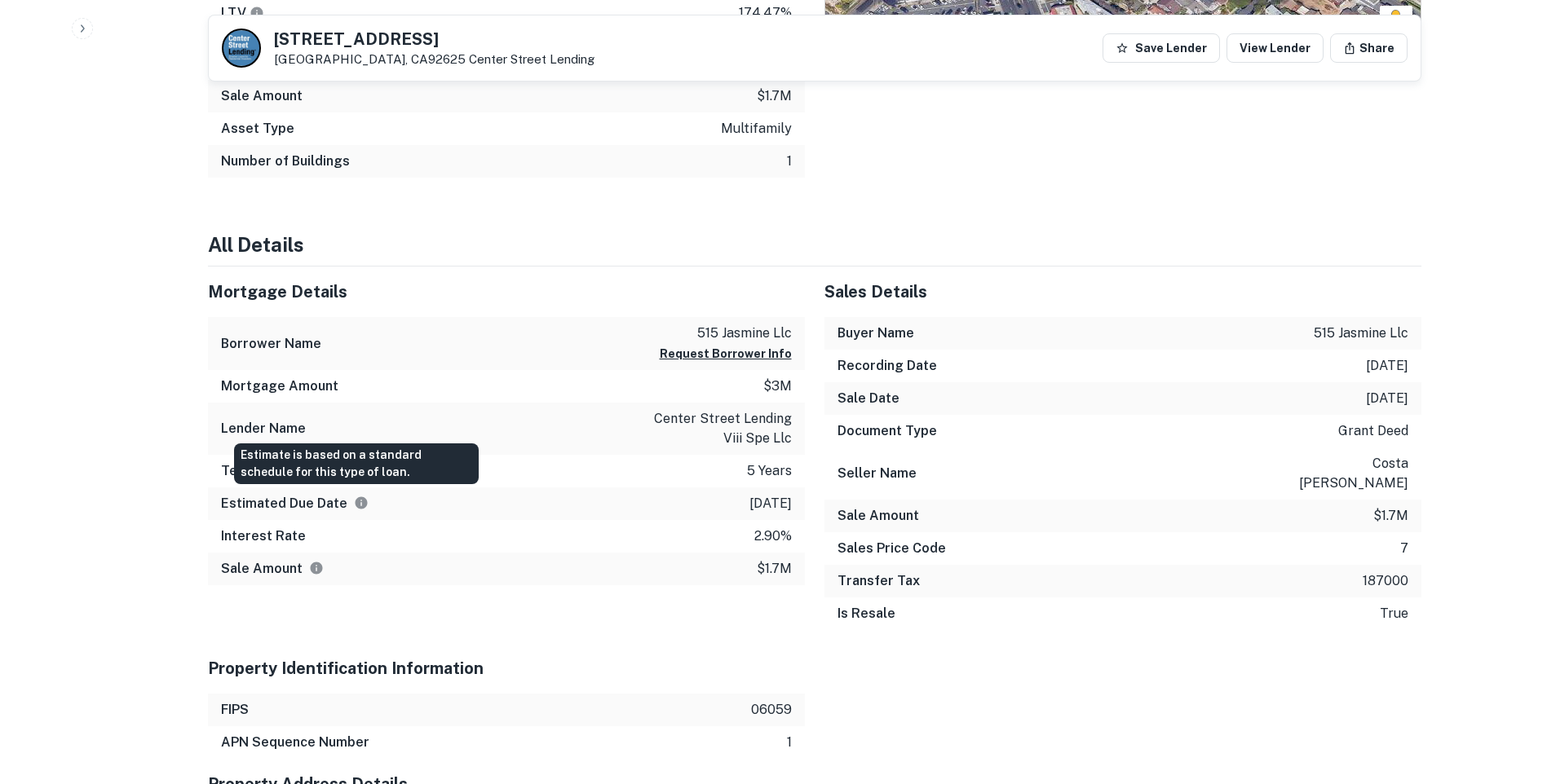
click at [359, 498] on icon "Estimate is based on a standard schedule for this type of loan." at bounding box center [360, 502] width 12 height 12
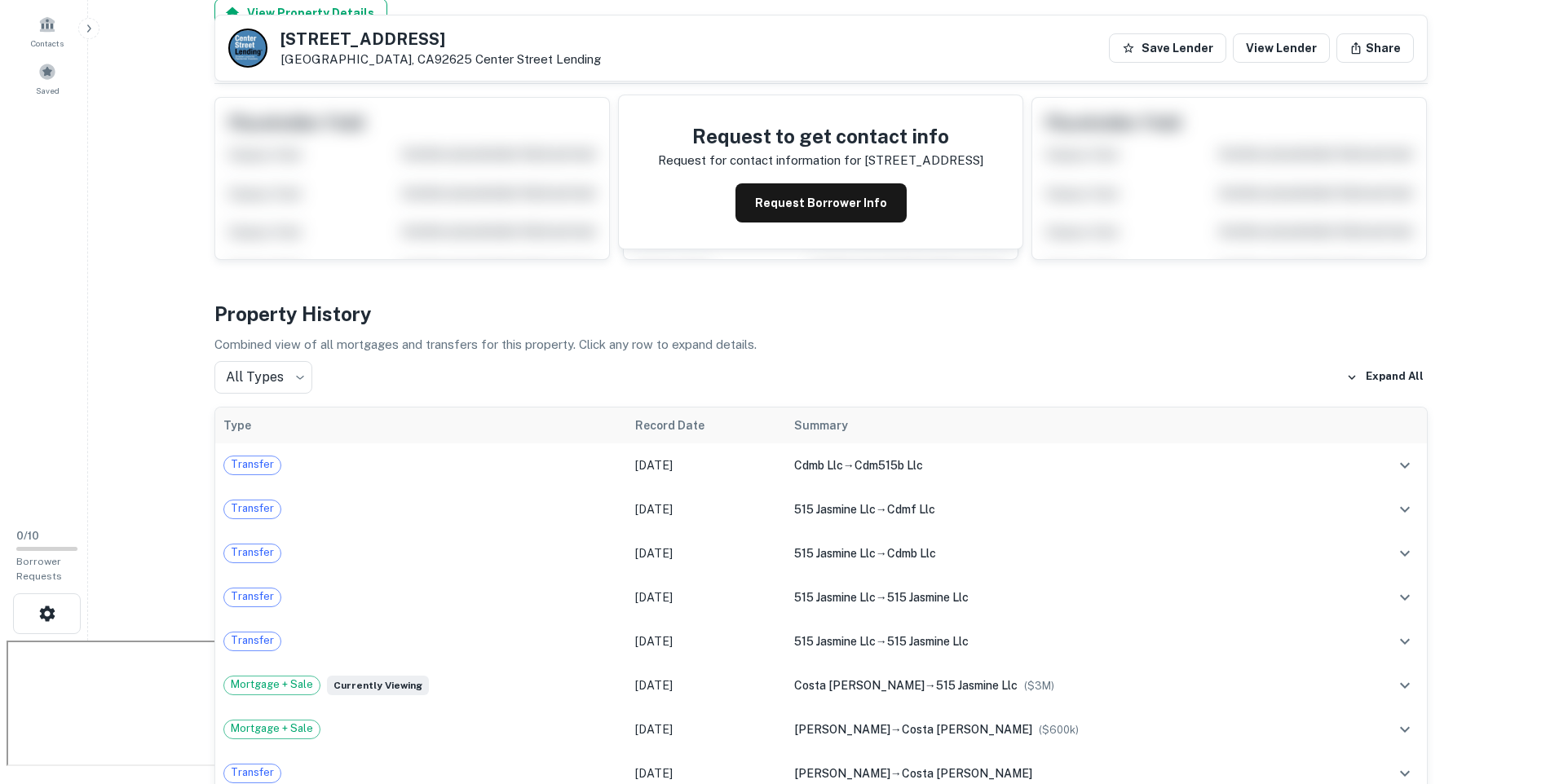
scroll to position [0, 0]
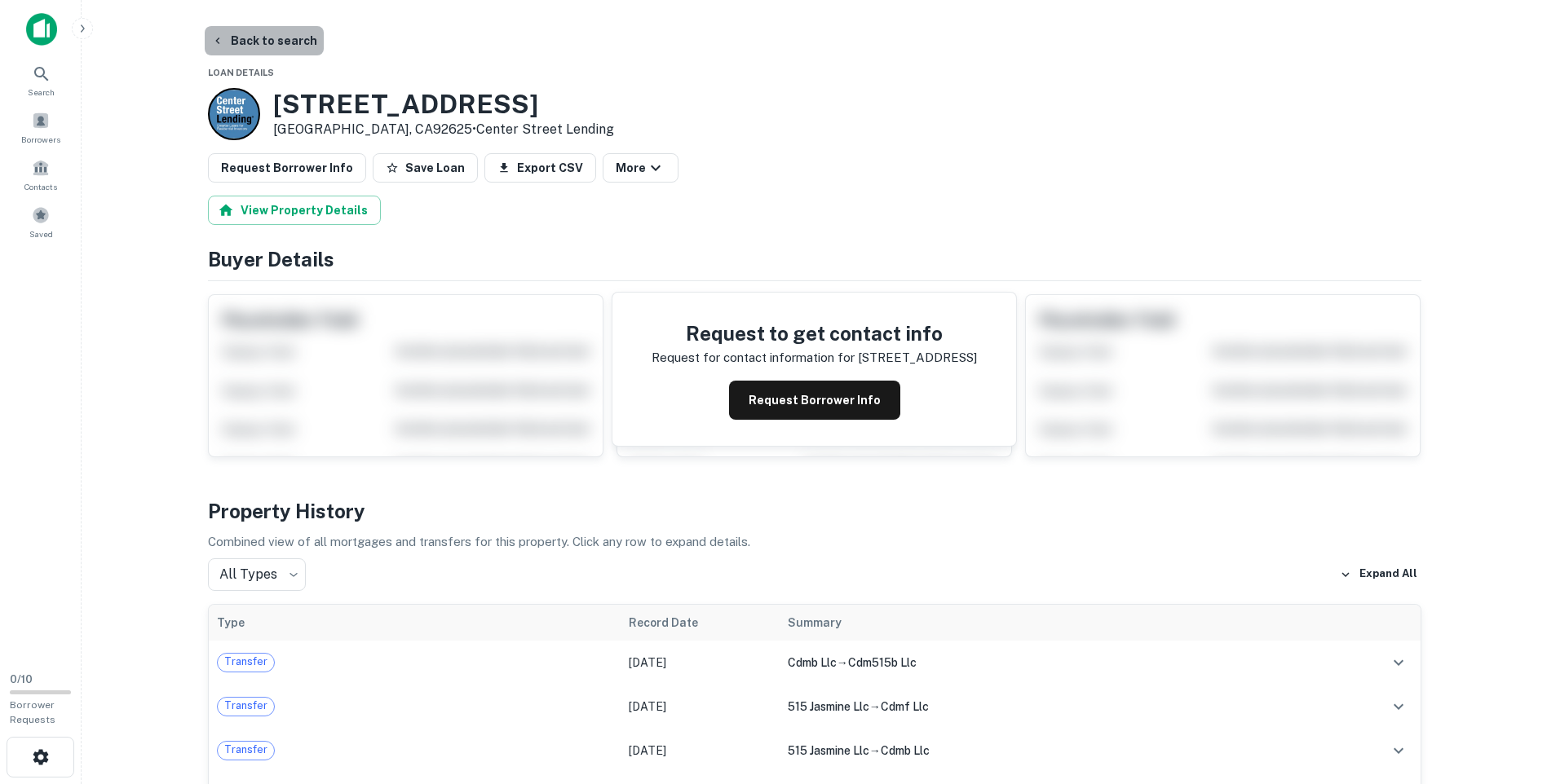
click at [295, 40] on button "Back to search" at bounding box center [265, 40] width 119 height 29
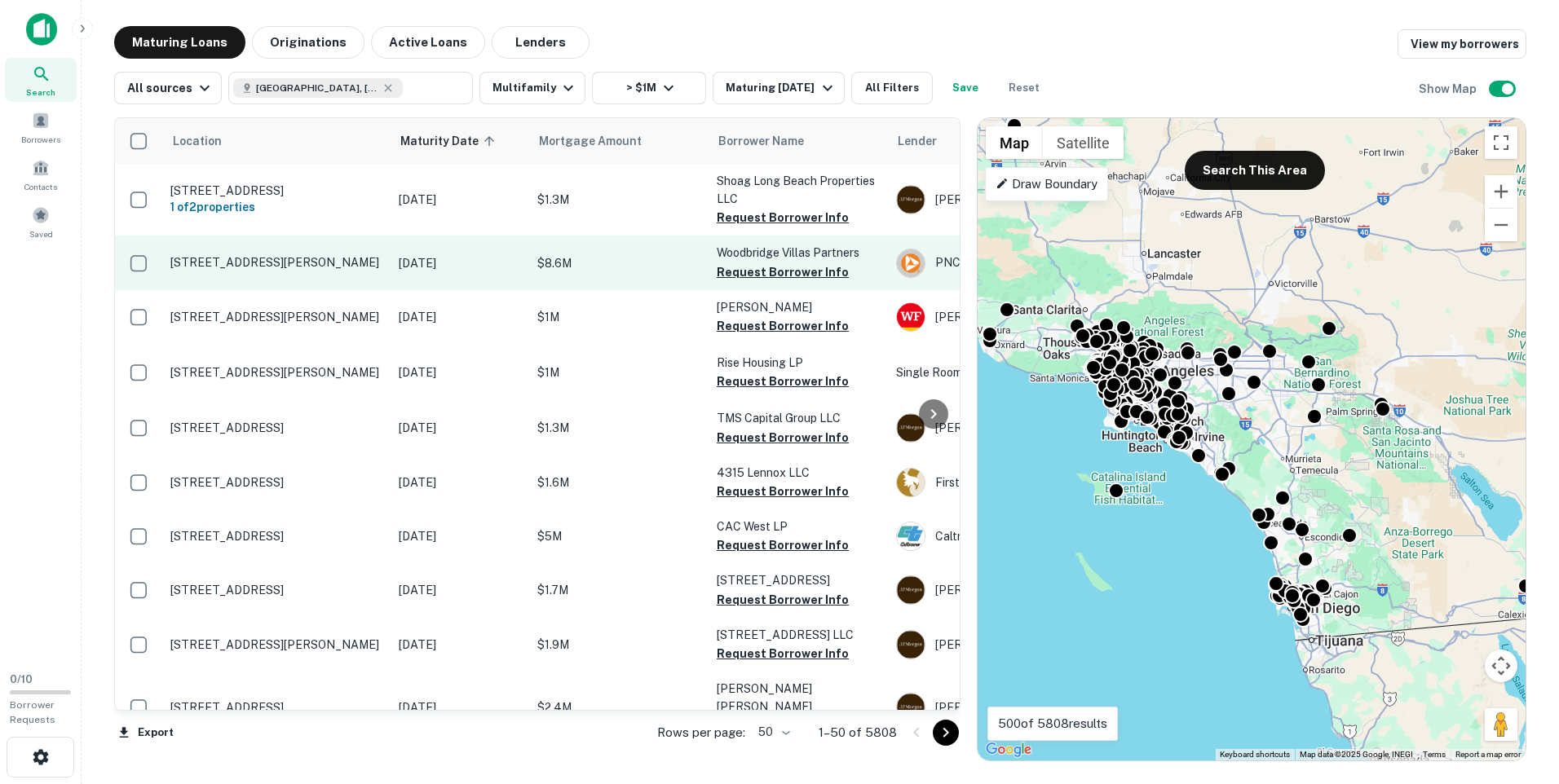
click at [355, 268] on p "[STREET_ADDRESS][PERSON_NAME]" at bounding box center [276, 263] width 212 height 15
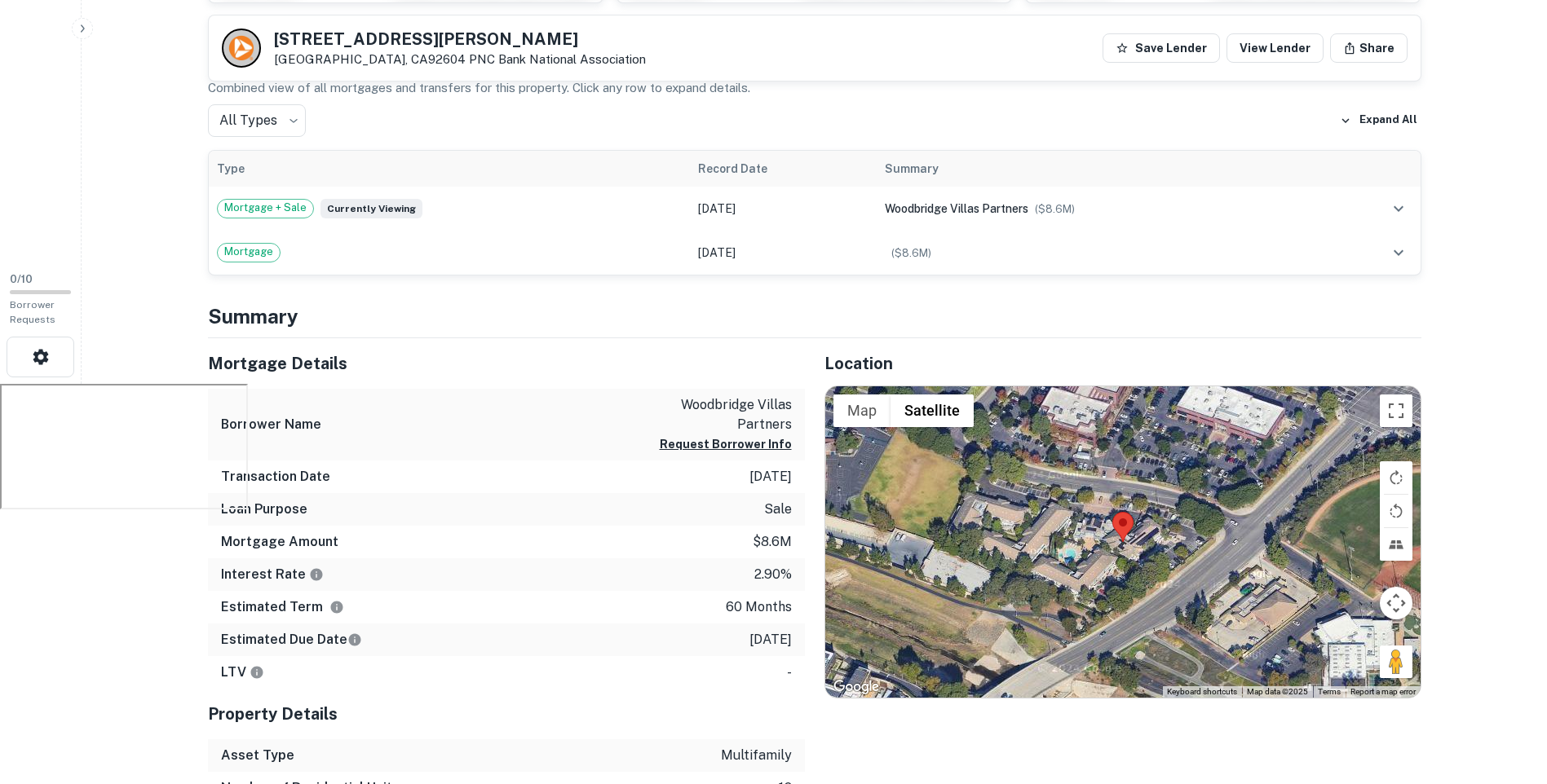
scroll to position [400, 0]
